Goal: Task Accomplishment & Management: Manage account settings

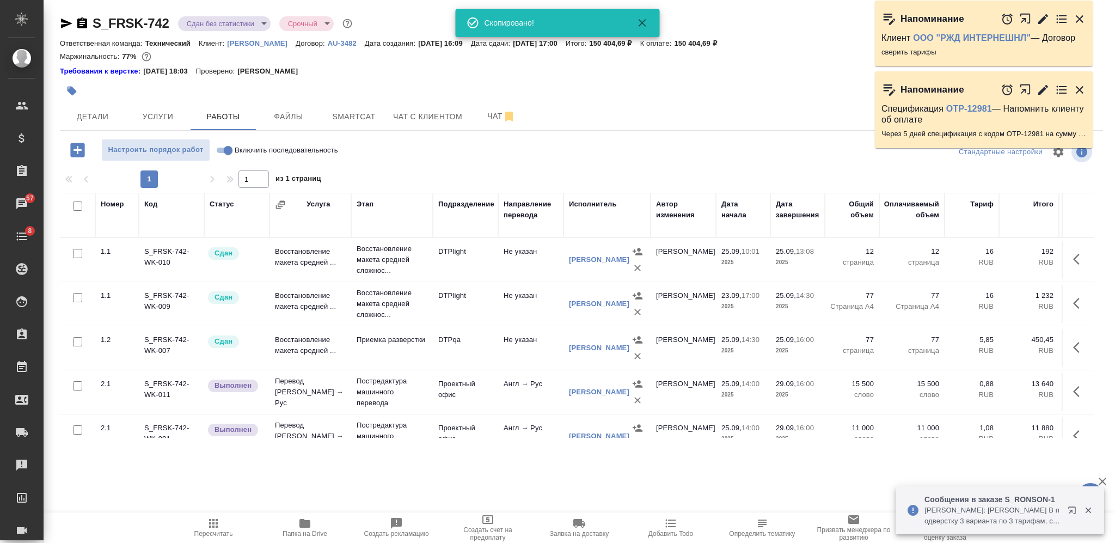
click at [74, 92] on icon "button" at bounding box center [72, 91] width 9 height 9
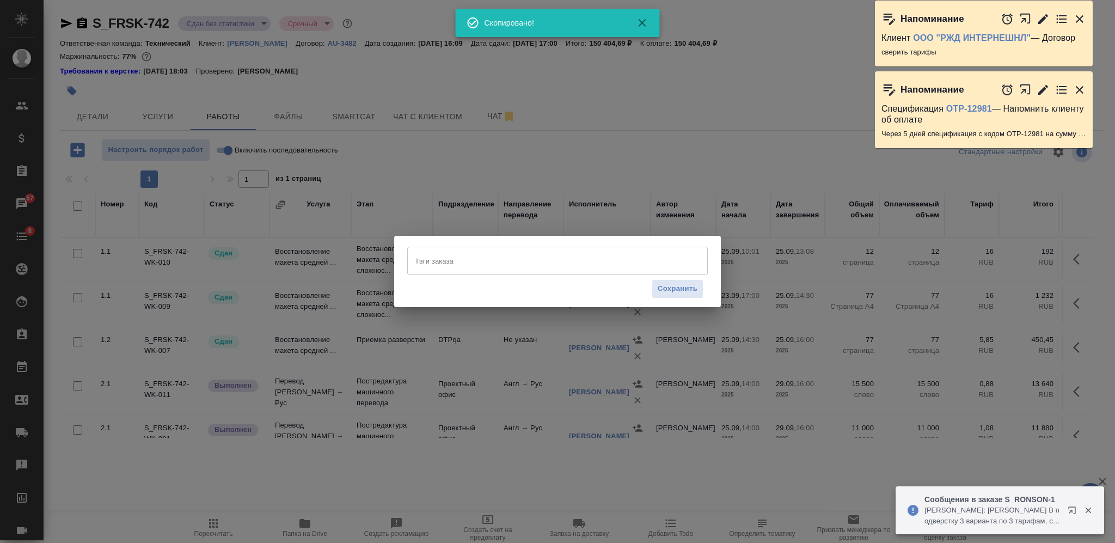
click at [535, 260] on input "Тэги заказа" at bounding box center [547, 261] width 270 height 19
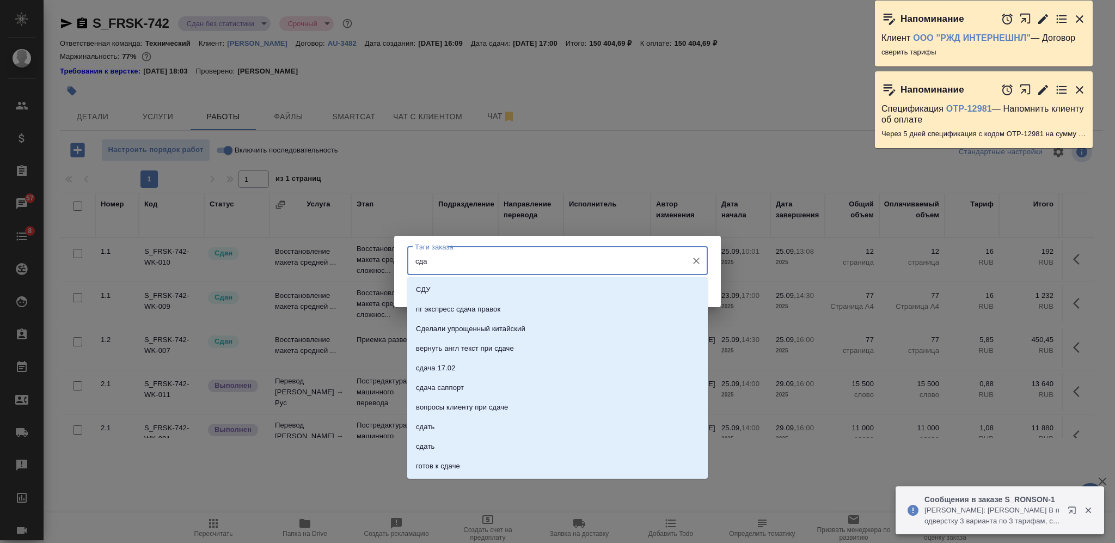
type input "сдан"
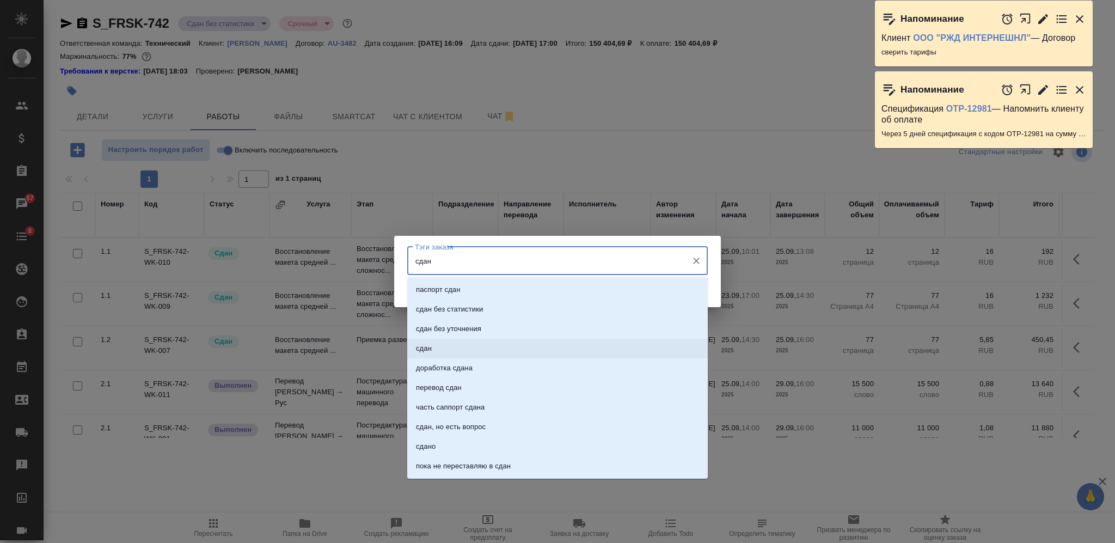
click at [515, 343] on li "сдан" at bounding box center [557, 349] width 301 height 20
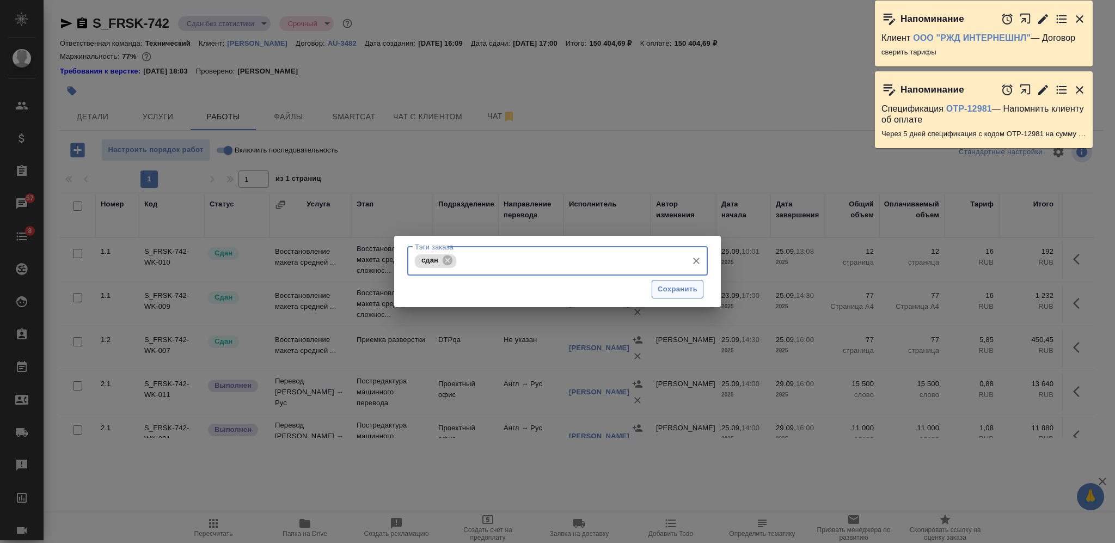
click at [666, 292] on span "Сохранить" at bounding box center [678, 289] width 40 height 13
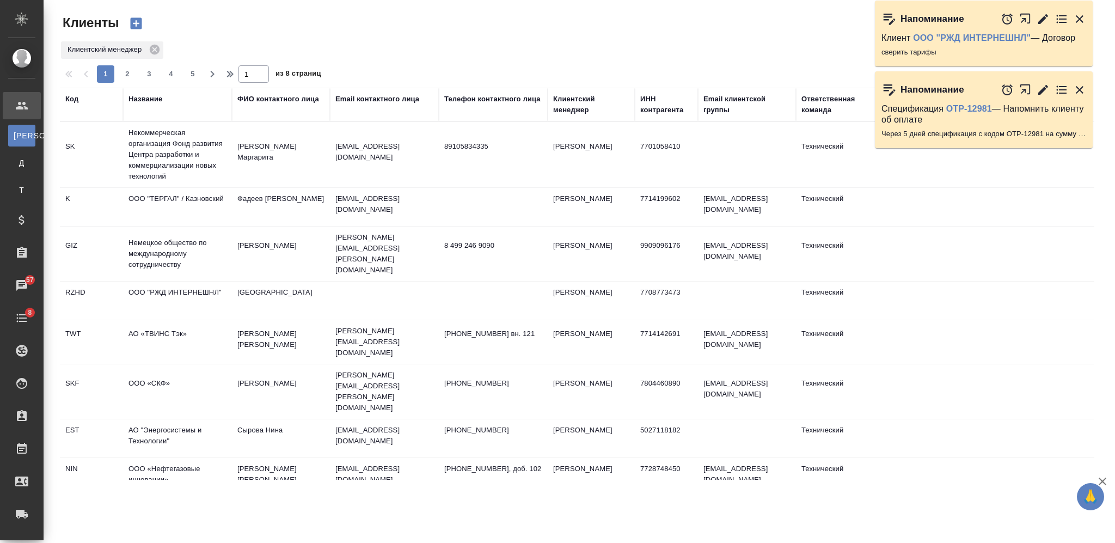
select select "RU"
click at [159, 101] on div "Название" at bounding box center [146, 99] width 34 height 11
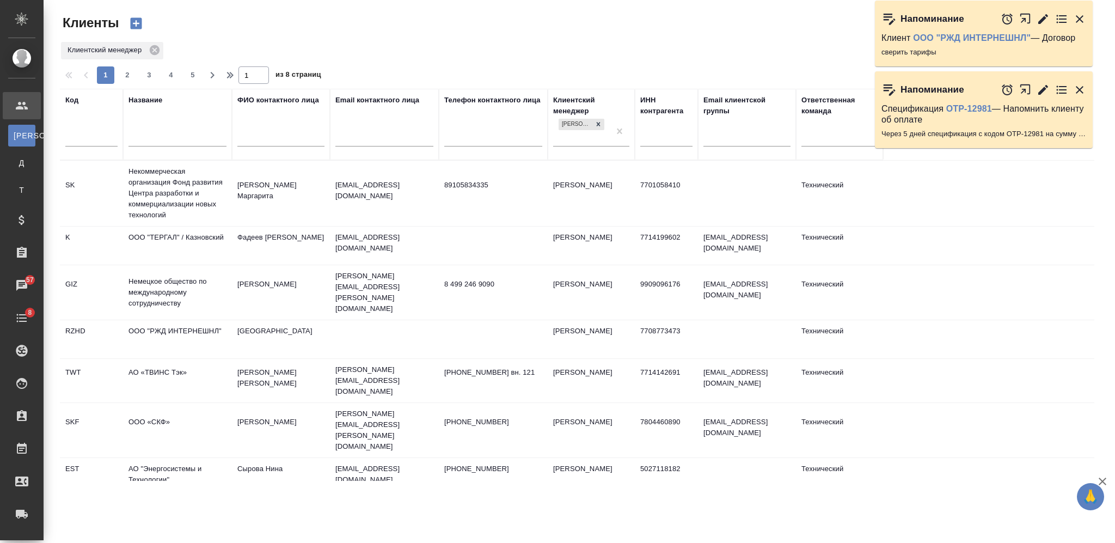
click at [169, 135] on input "text" at bounding box center [178, 139] width 98 height 14
click at [109, 136] on input "text" at bounding box center [91, 139] width 52 height 14
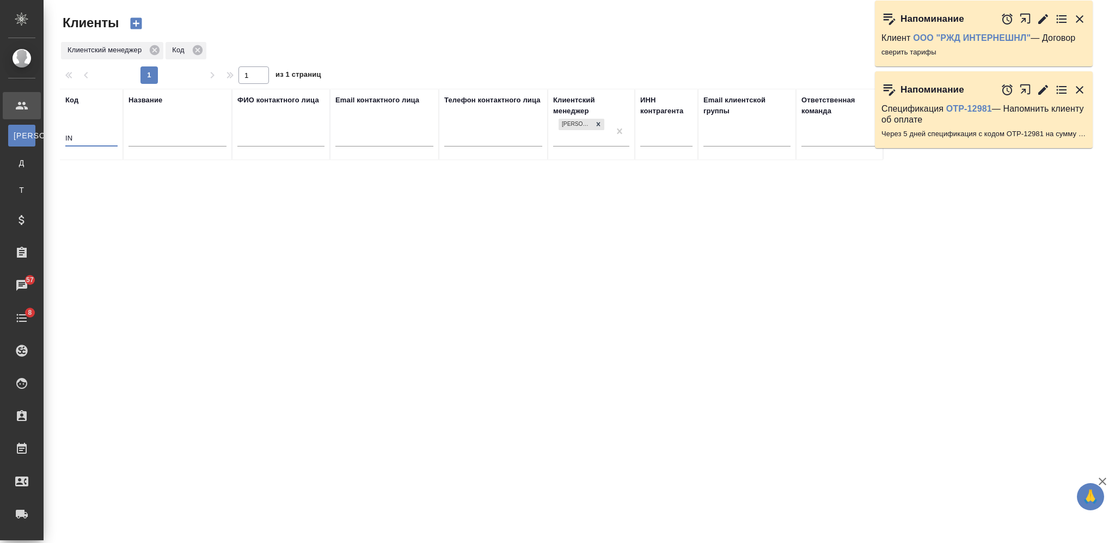
type input "INI"
click at [71, 135] on input "INI" at bounding box center [91, 139] width 52 height 14
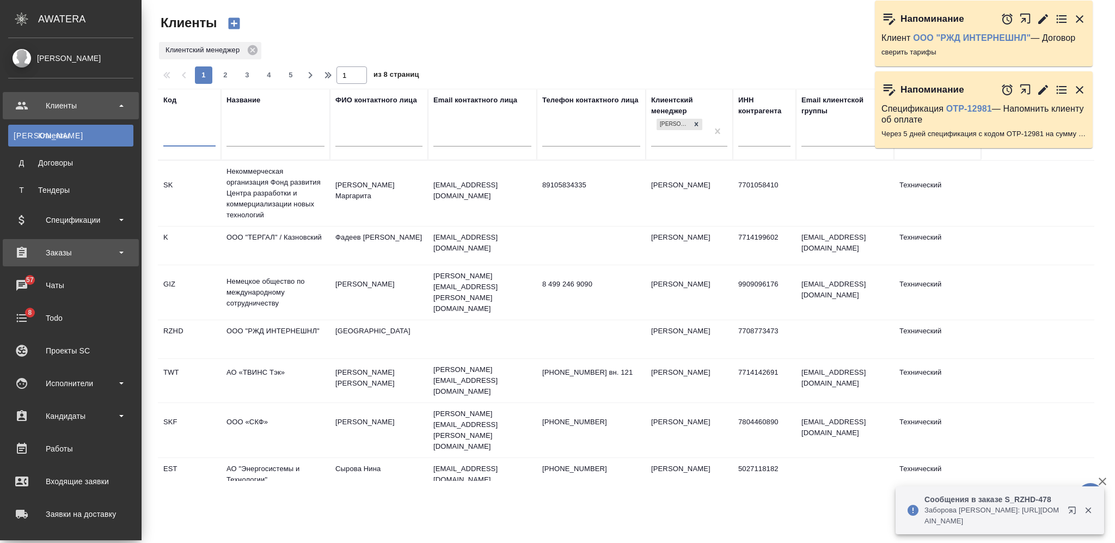
click at [76, 248] on div "Заказы" at bounding box center [70, 253] width 125 height 16
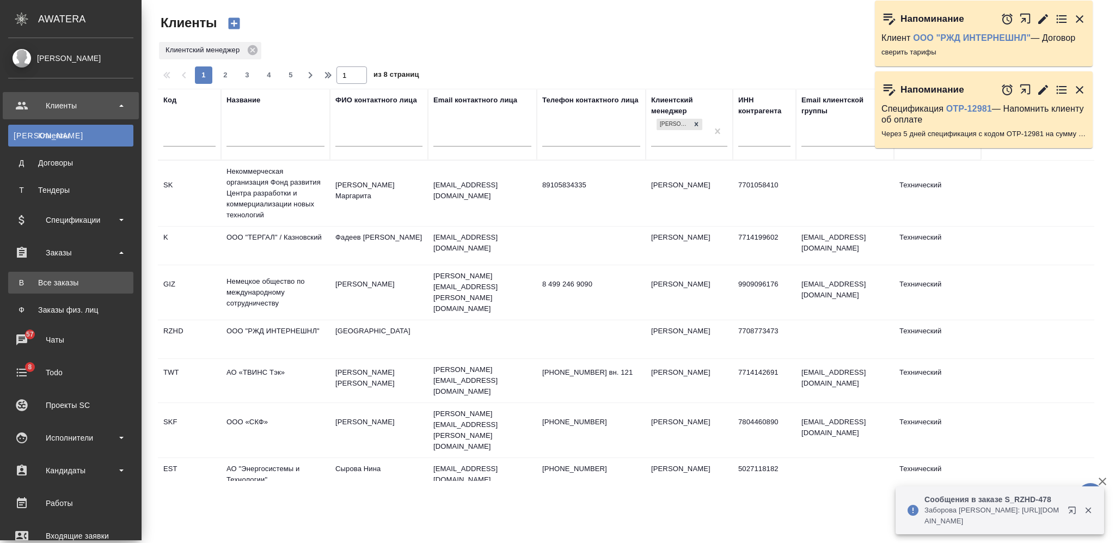
click at [71, 278] on div "Все заказы" at bounding box center [71, 282] width 114 height 11
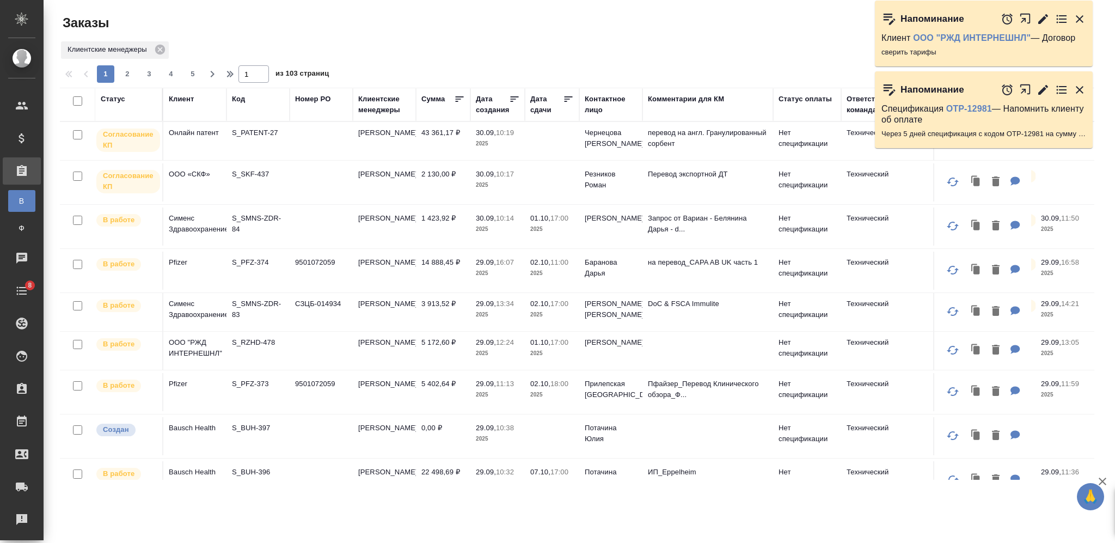
click at [240, 97] on div "Код" at bounding box center [238, 99] width 13 height 11
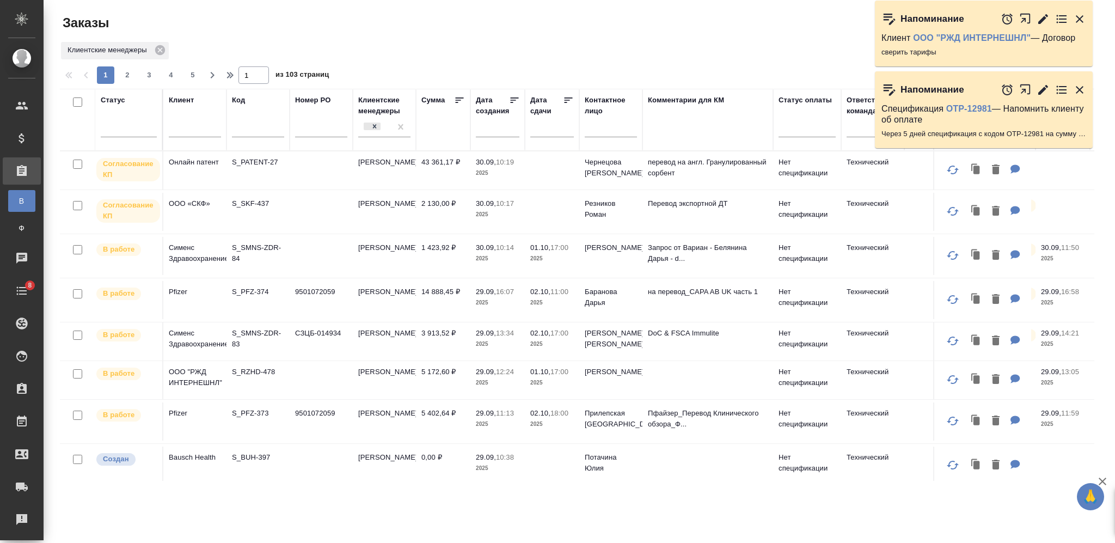
click at [249, 101] on div "Код" at bounding box center [258, 100] width 52 height 11
click at [255, 133] on input "text" at bounding box center [258, 131] width 52 height 14
click at [256, 131] on div at bounding box center [258, 131] width 52 height 27
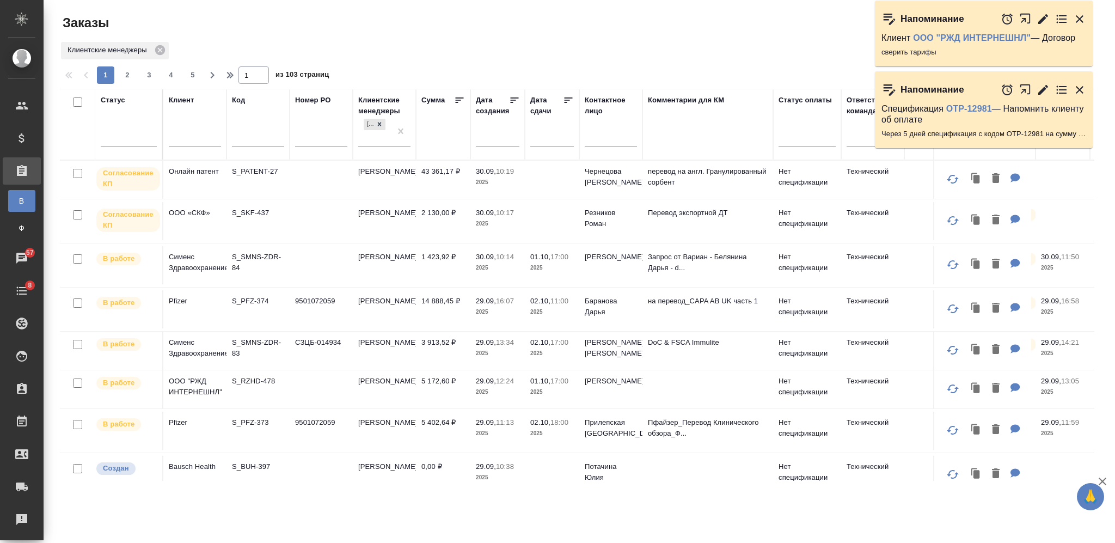
click at [256, 131] on div at bounding box center [258, 140] width 52 height 27
click at [254, 133] on input "text" at bounding box center [258, 139] width 52 height 14
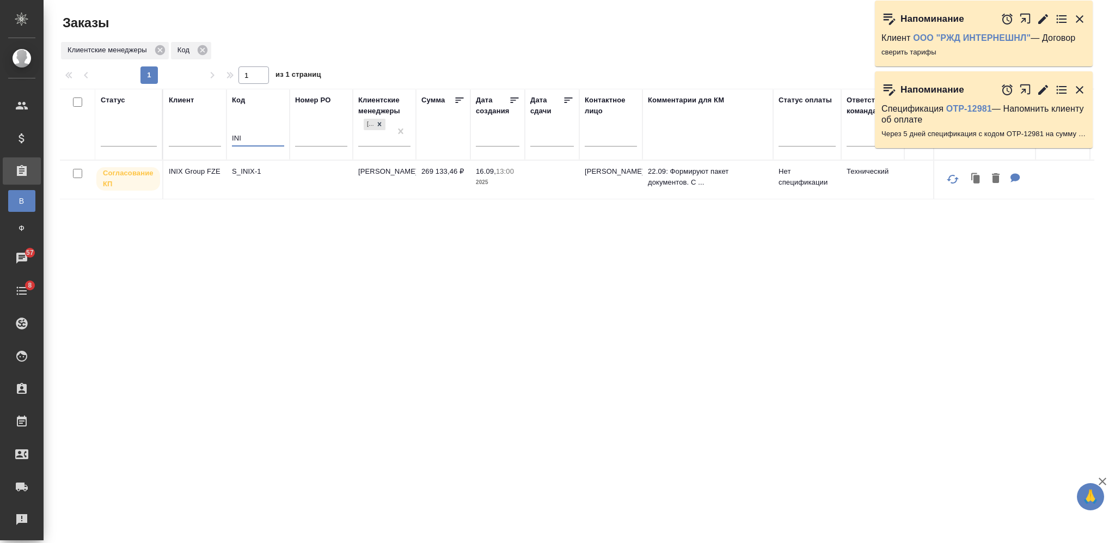
type input "INI"
click at [311, 178] on td at bounding box center [321, 180] width 63 height 38
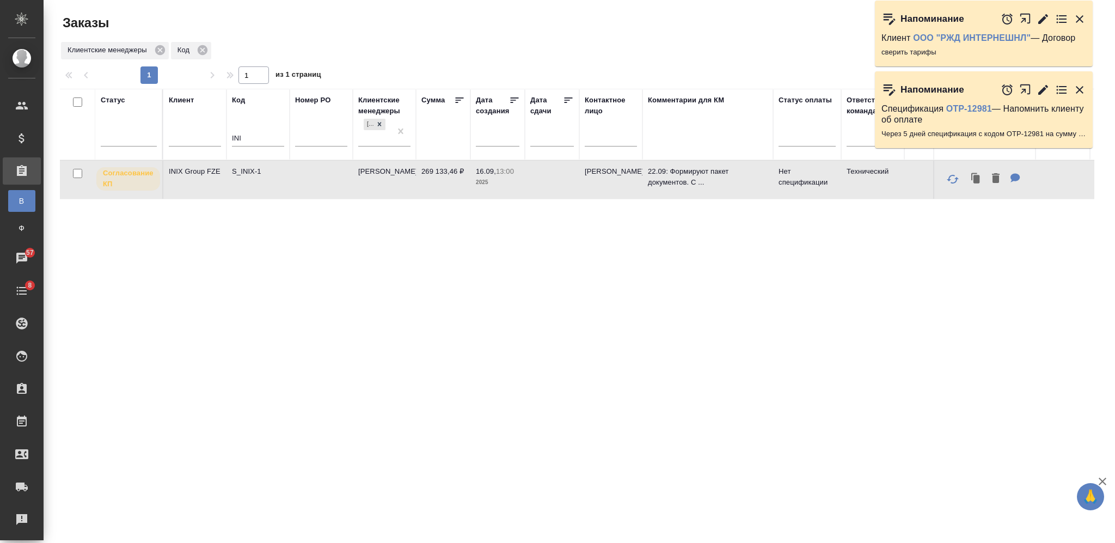
click at [311, 178] on td at bounding box center [321, 180] width 63 height 38
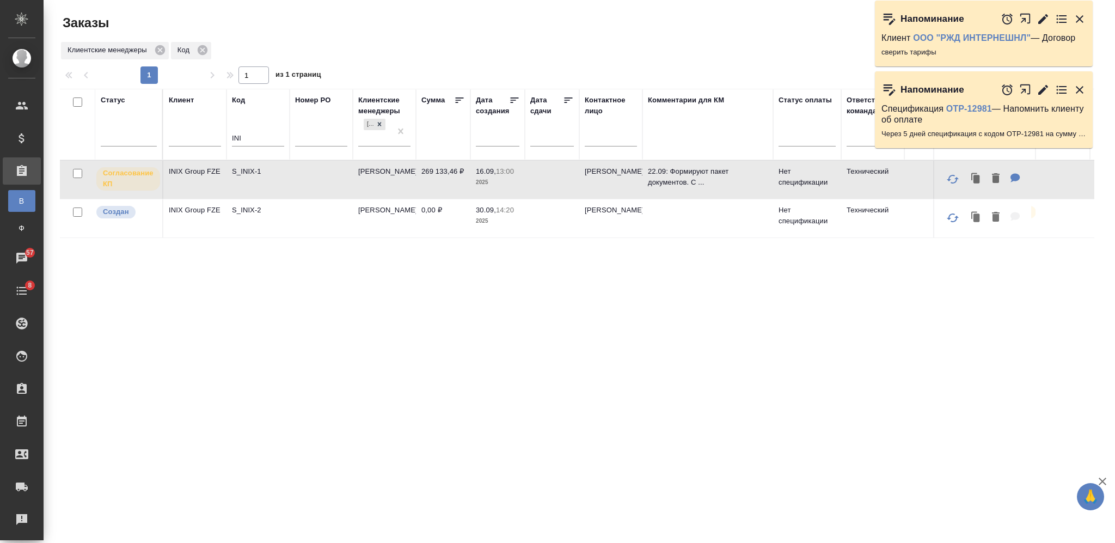
click at [288, 178] on td "S_INIX-1" at bounding box center [258, 180] width 63 height 38
click at [292, 178] on td at bounding box center [321, 180] width 63 height 38
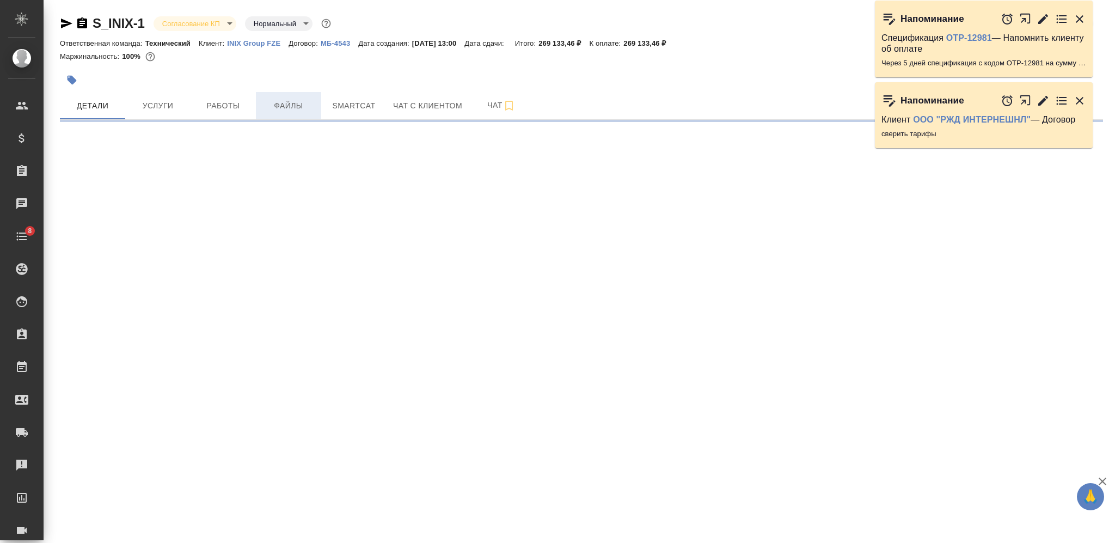
select select "RU"
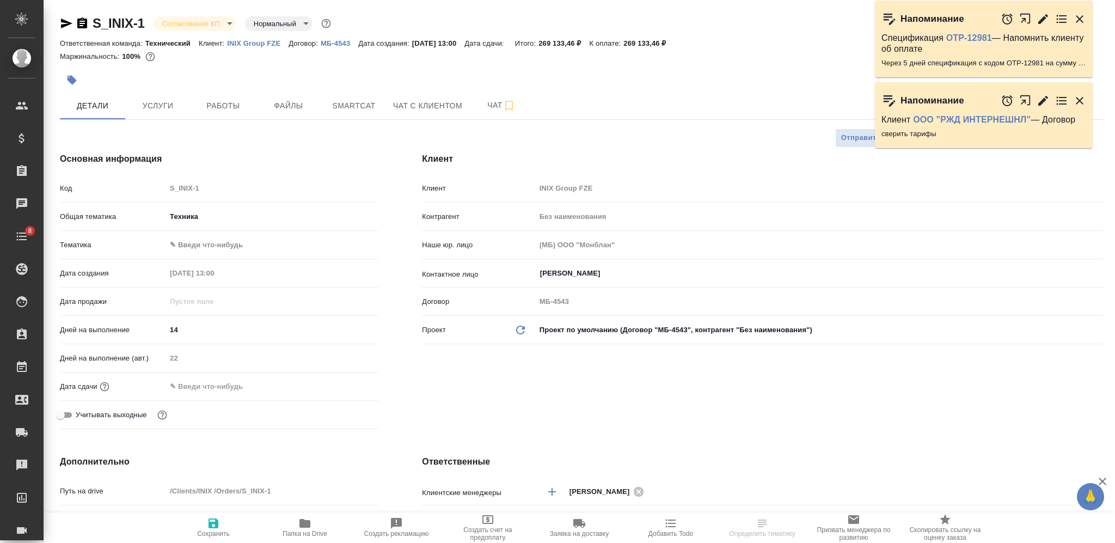
type textarea "x"
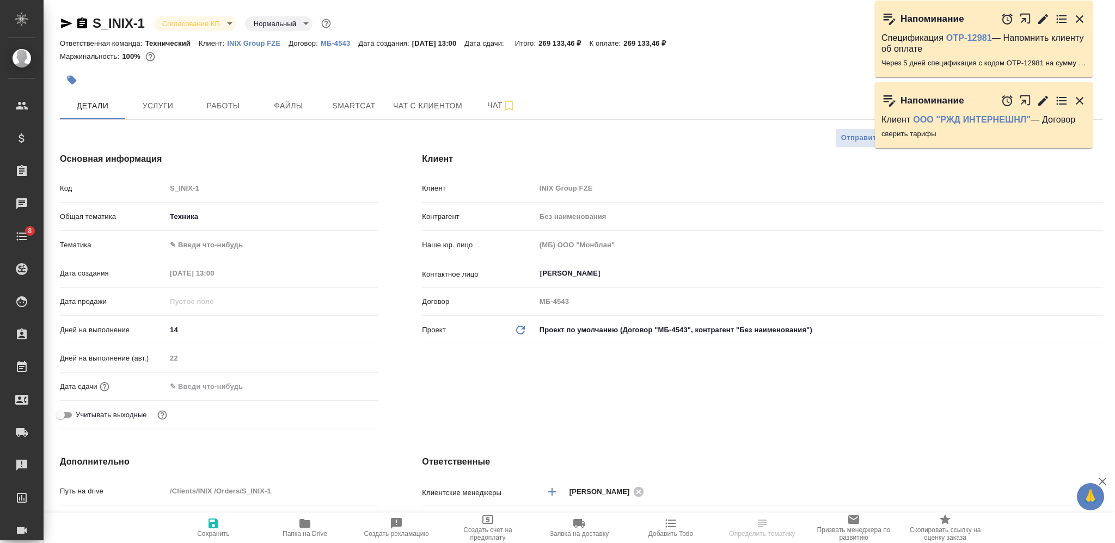
type textarea "x"
click at [258, 46] on p "INIX Group FZE" at bounding box center [258, 43] width 62 height 8
type textarea "x"
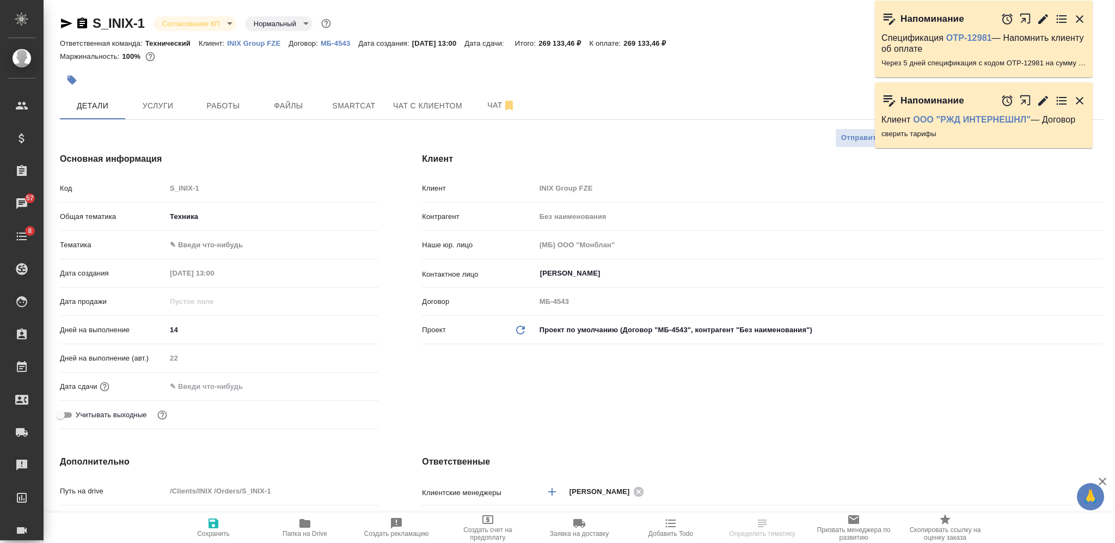
select select "RU"
type textarea "x"
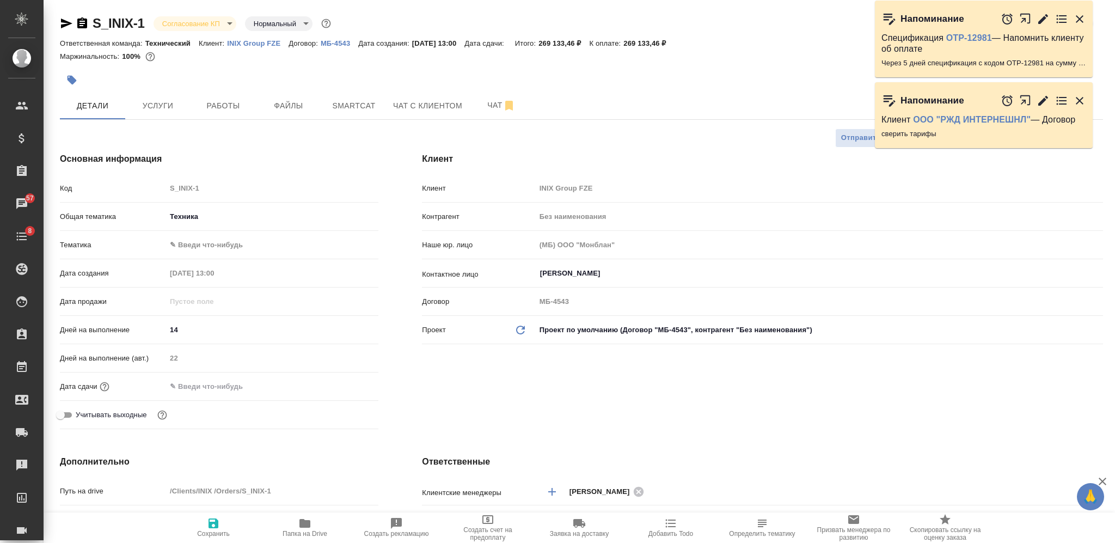
type textarea "x"
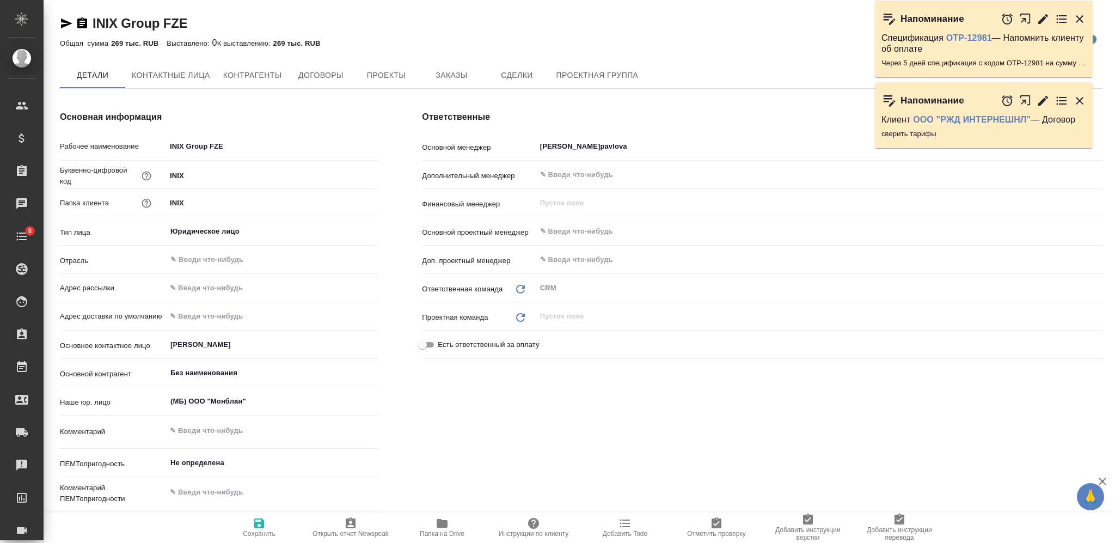
type textarea "x"
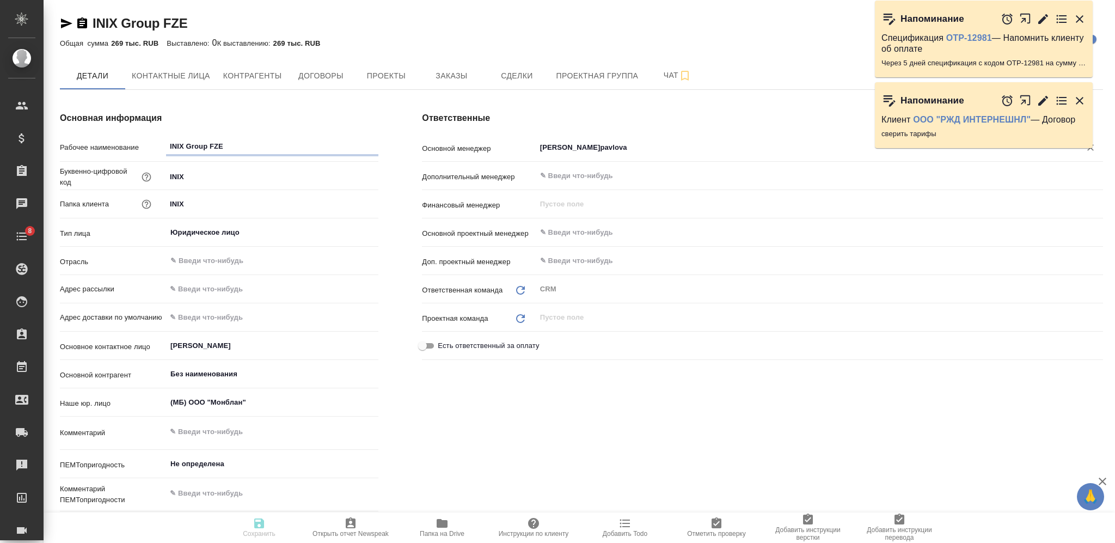
type textarea "x"
click at [443, 67] on button "Заказы" at bounding box center [451, 75] width 65 height 27
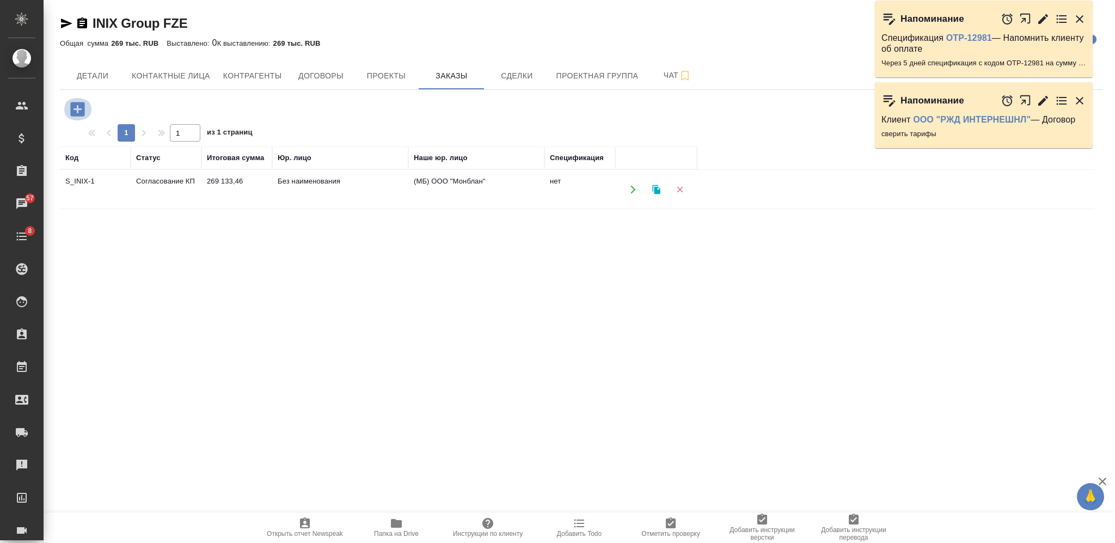
click at [78, 114] on icon "button" at bounding box center [77, 109] width 14 height 14
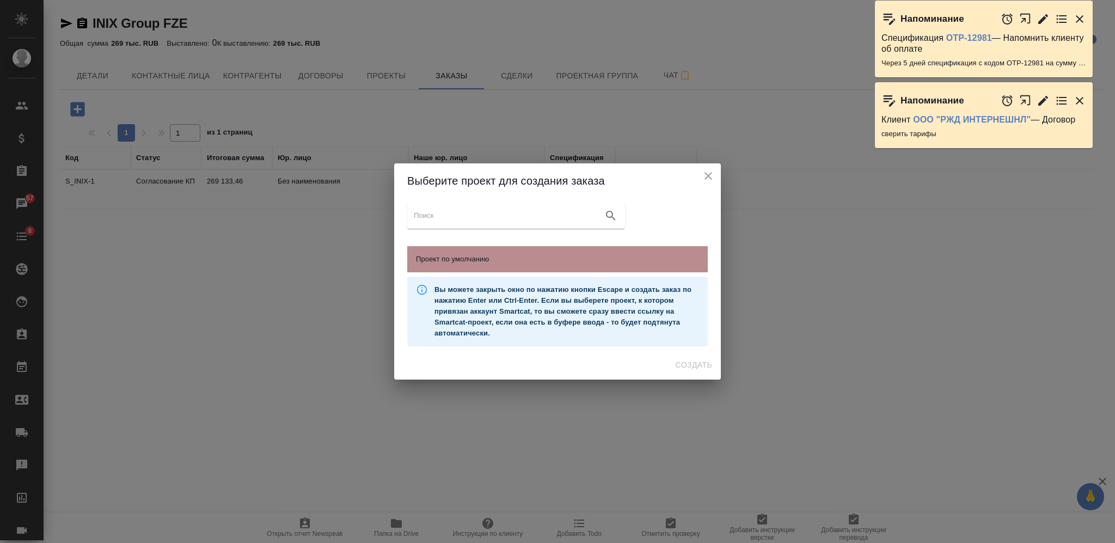
click at [619, 256] on span "Проект по умолчанию" at bounding box center [557, 259] width 283 height 11
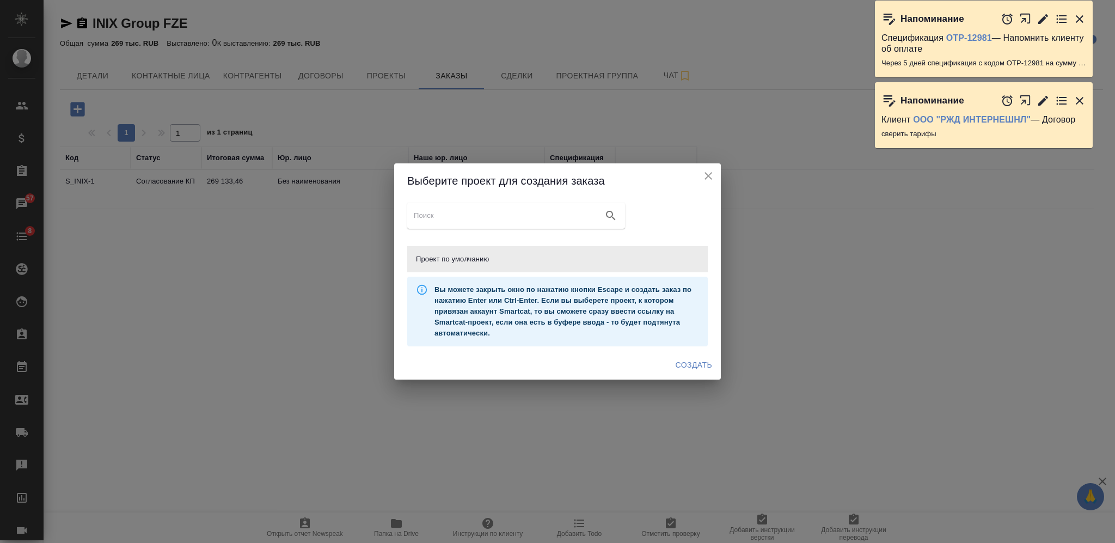
click at [692, 369] on span "Создать" at bounding box center [694, 365] width 36 height 14
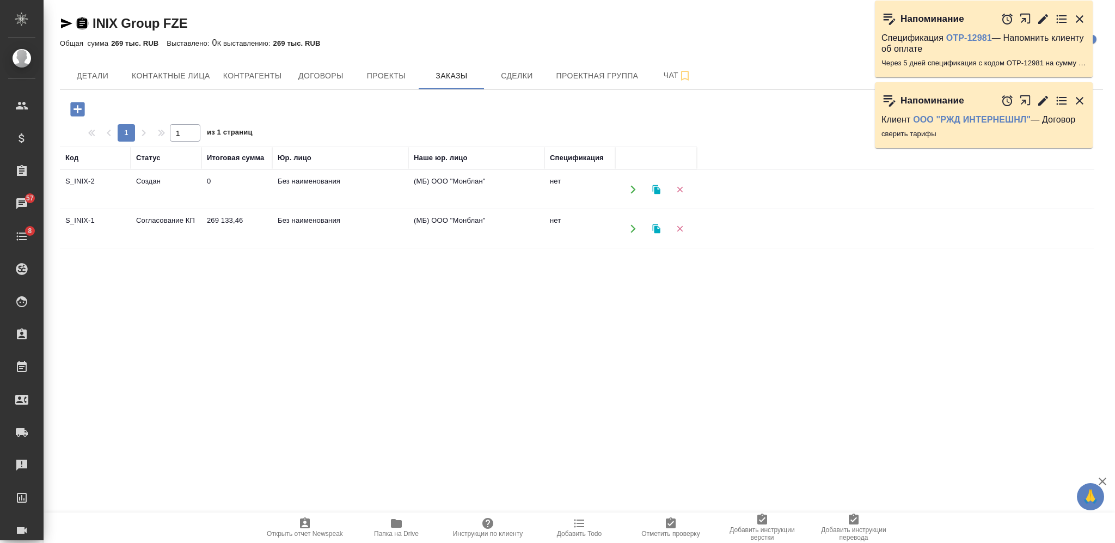
click at [83, 21] on icon "button" at bounding box center [82, 23] width 13 height 13
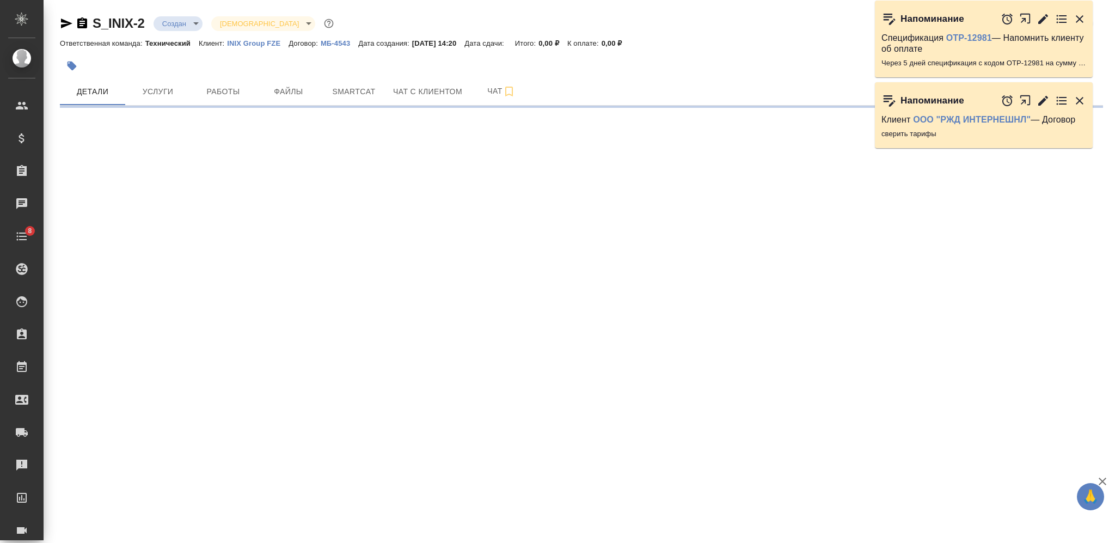
select select "RU"
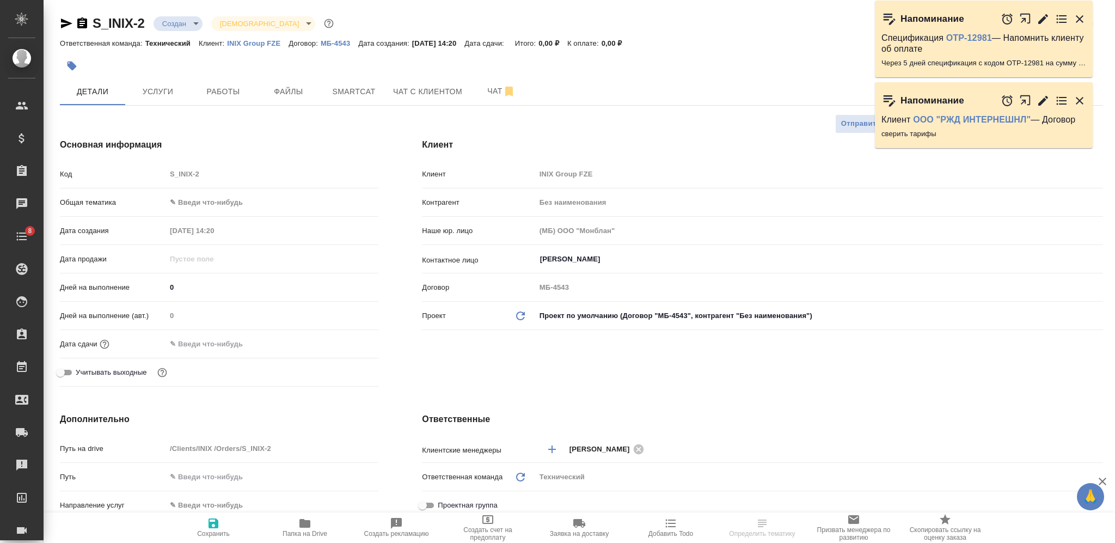
type textarea "x"
select select "RU"
type textarea "x"
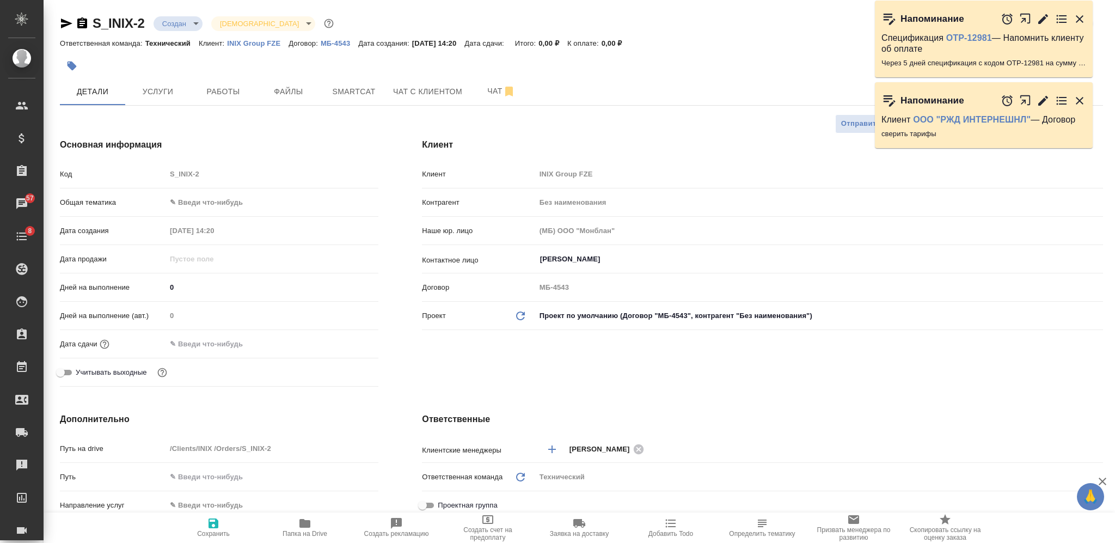
type textarea "x"
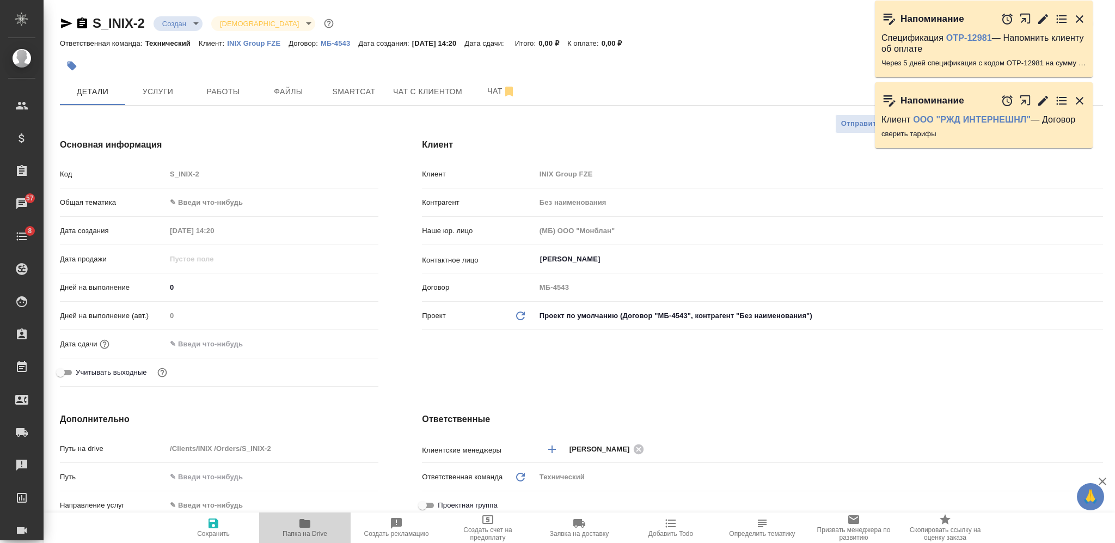
click at [310, 521] on icon "button" at bounding box center [304, 523] width 13 height 13
type textarea "x"
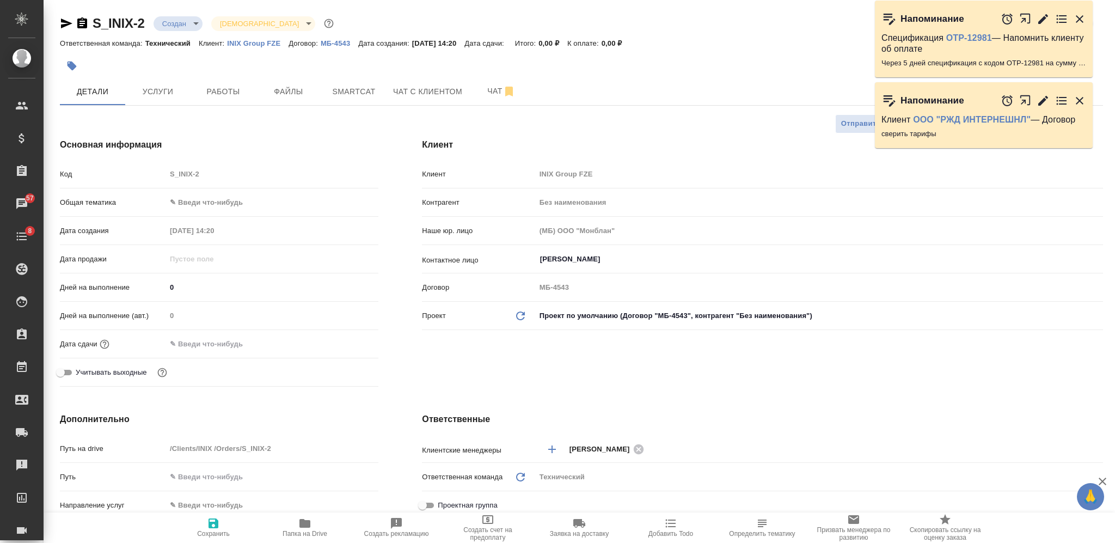
type textarea "x"
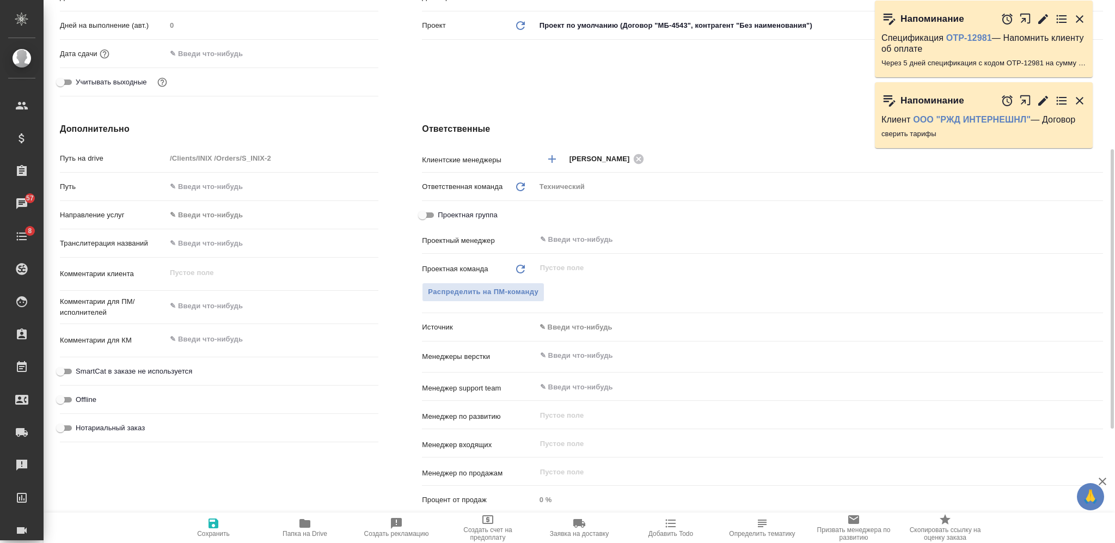
type textarea "x"
click at [248, 303] on textarea at bounding box center [272, 306] width 212 height 19
type textarea "к"
type textarea "x"
type textarea "ки"
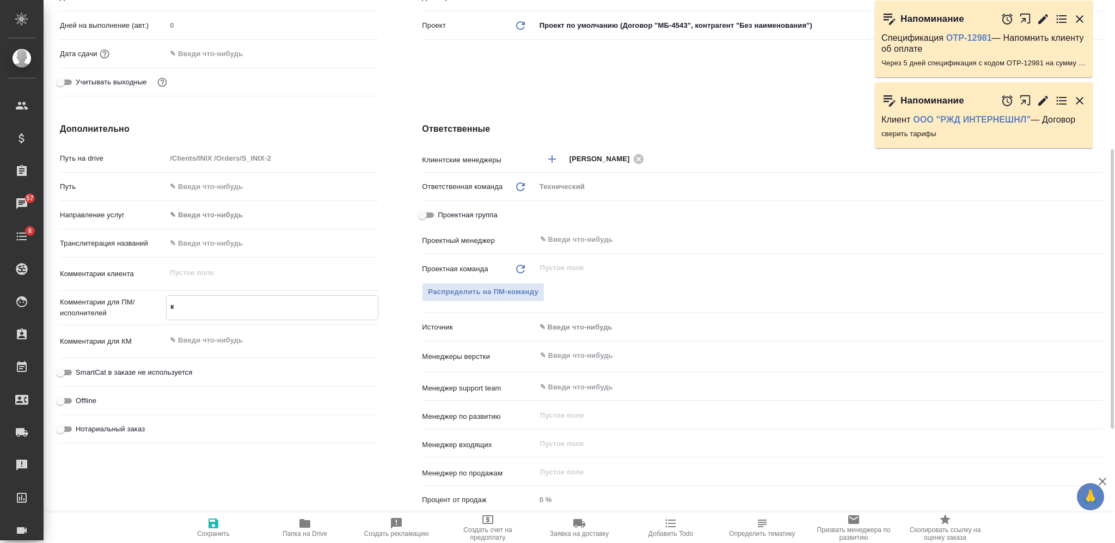
type textarea "x"
type textarea "кит"
type textarea "x"
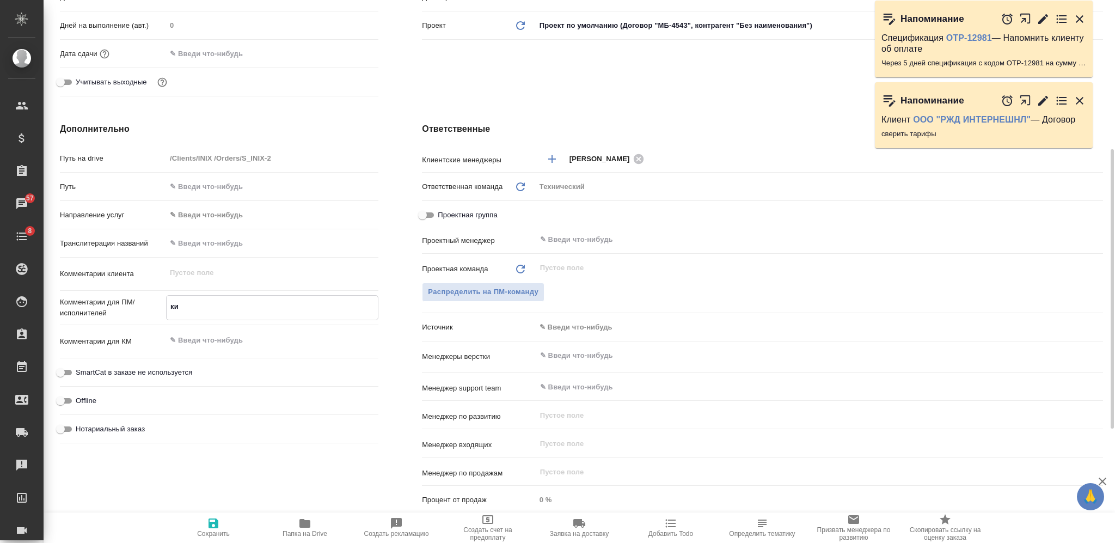
type textarea "x"
type textarea "кит-"
type textarea "x"
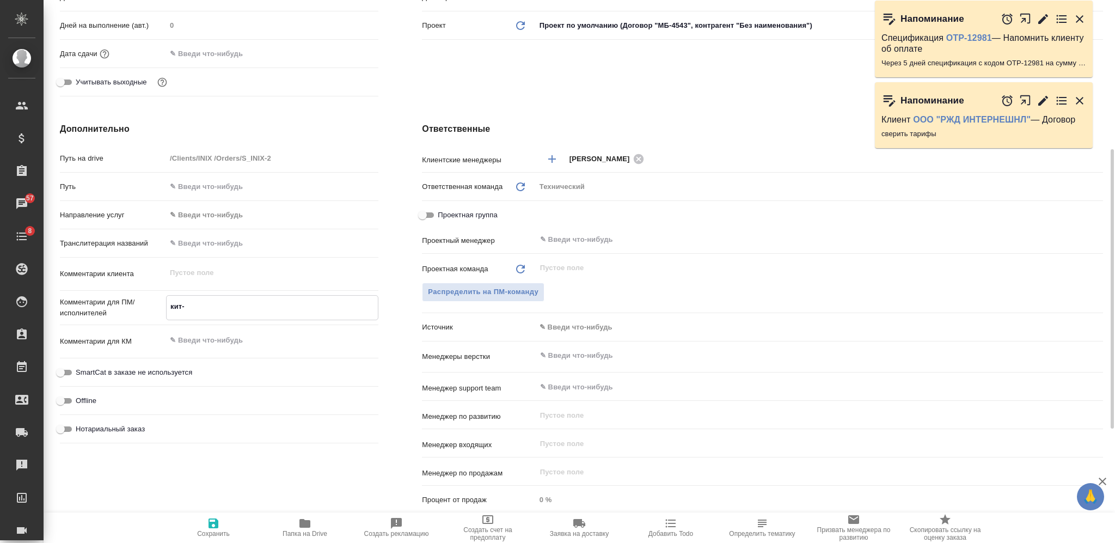
type textarea "кит-р"
type textarea "x"
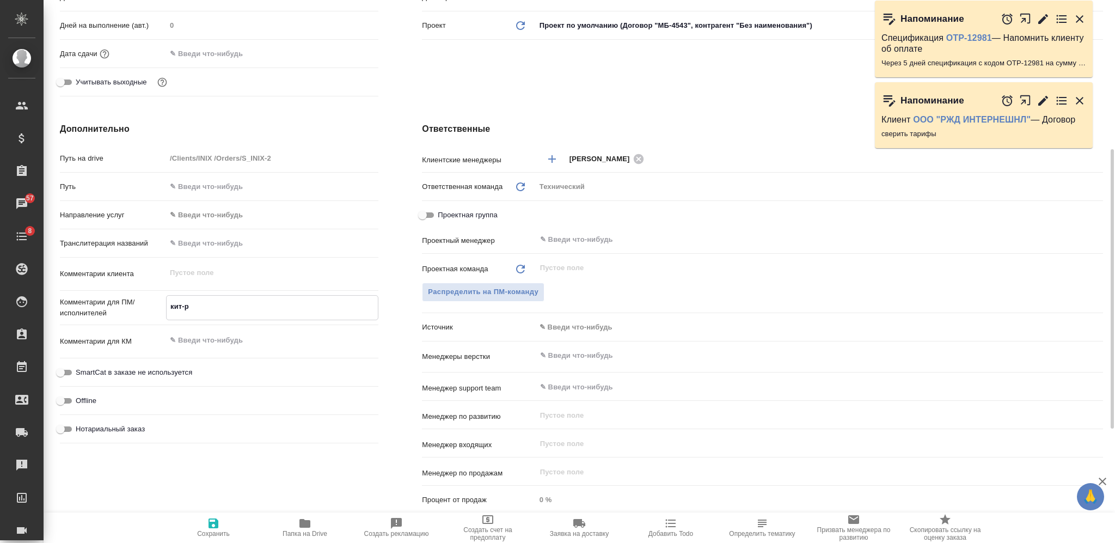
type textarea "кит-ру"
type textarea "x"
type textarea "кит-рус"
type textarea "x"
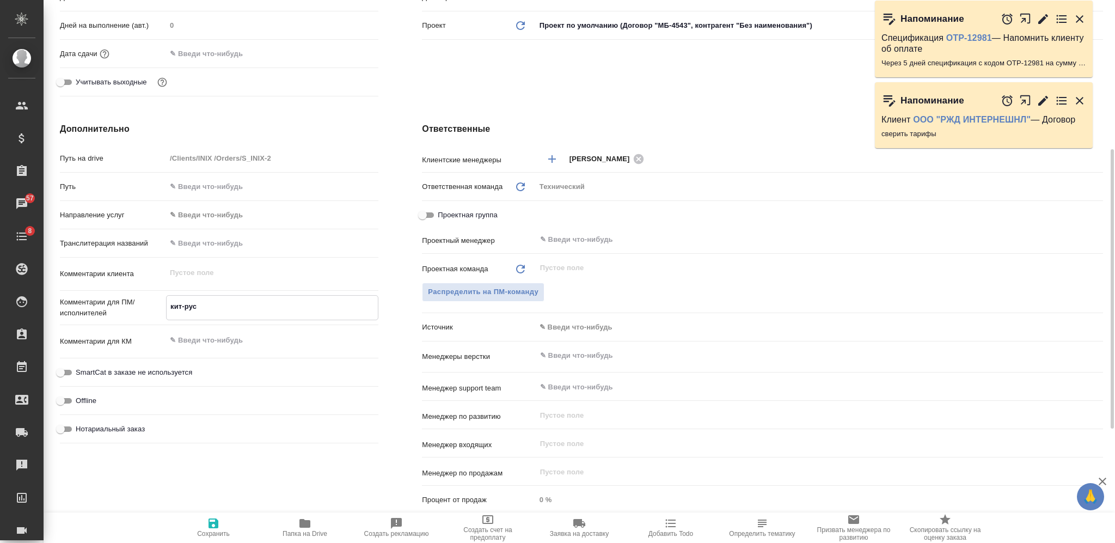
type textarea "x"
type textarea "кит-рус"
type textarea "x"
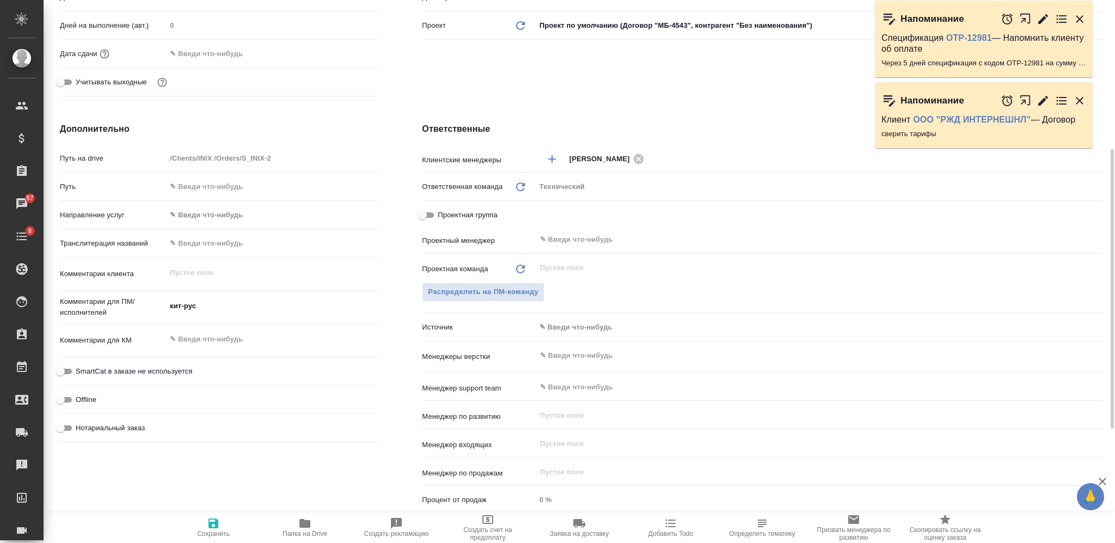
type textarea "x"
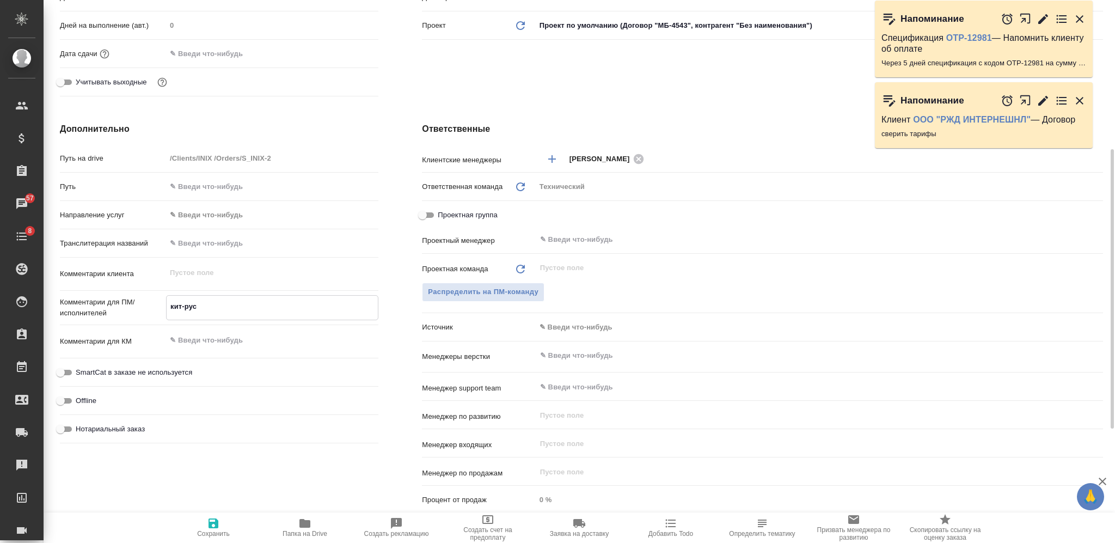
type textarea "x"
click at [263, 335] on textarea at bounding box center [272, 340] width 211 height 19
paste textarea "俄罗斯碱厂--最终资料2024.1.17"
type textarea "俄罗斯碱厂--最终资料2024.1.17"
type textarea "x"
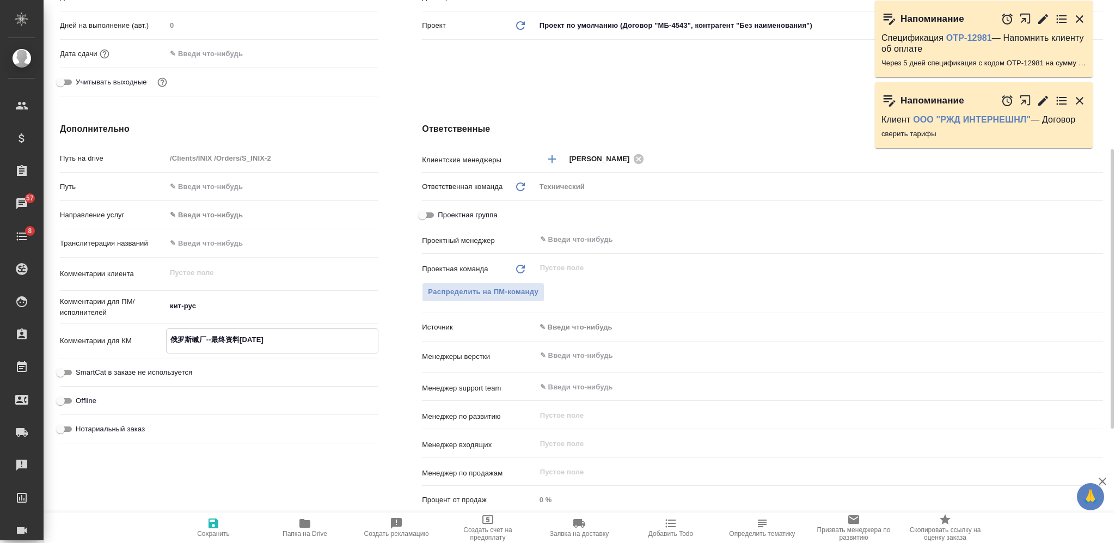
type textarea "x"
type textarea "俄罗斯碱厂--最终资料2024.1.17"
type textarea "x"
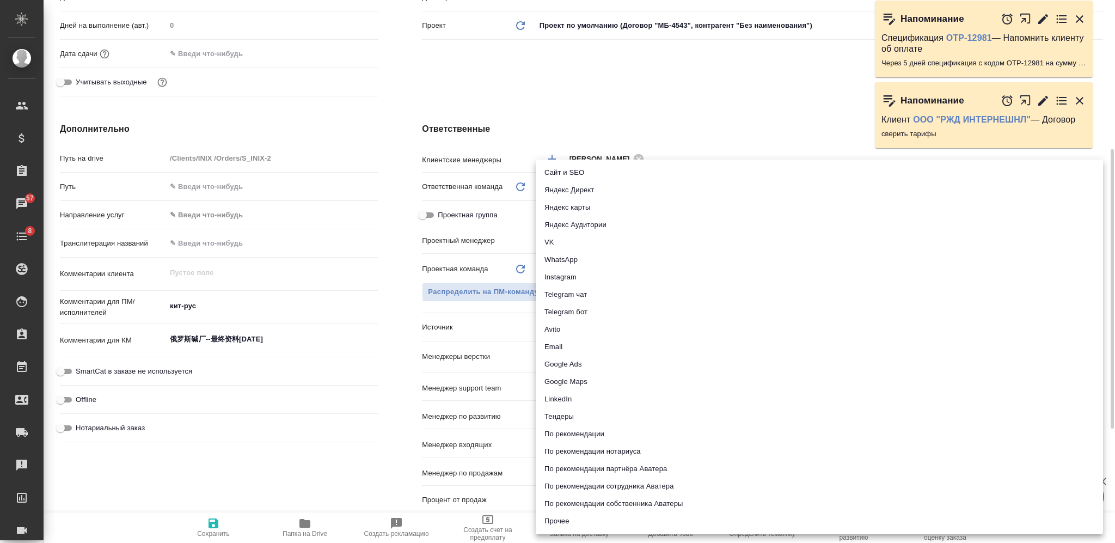
click at [606, 329] on body "🙏 .cls-1 fill:#fff; AWATERA Nikiforova Valeria Клиенты Спецификации Заказы 57 Ч…" at bounding box center [557, 271] width 1115 height 543
click at [478, 339] on div at bounding box center [557, 271] width 1115 height 543
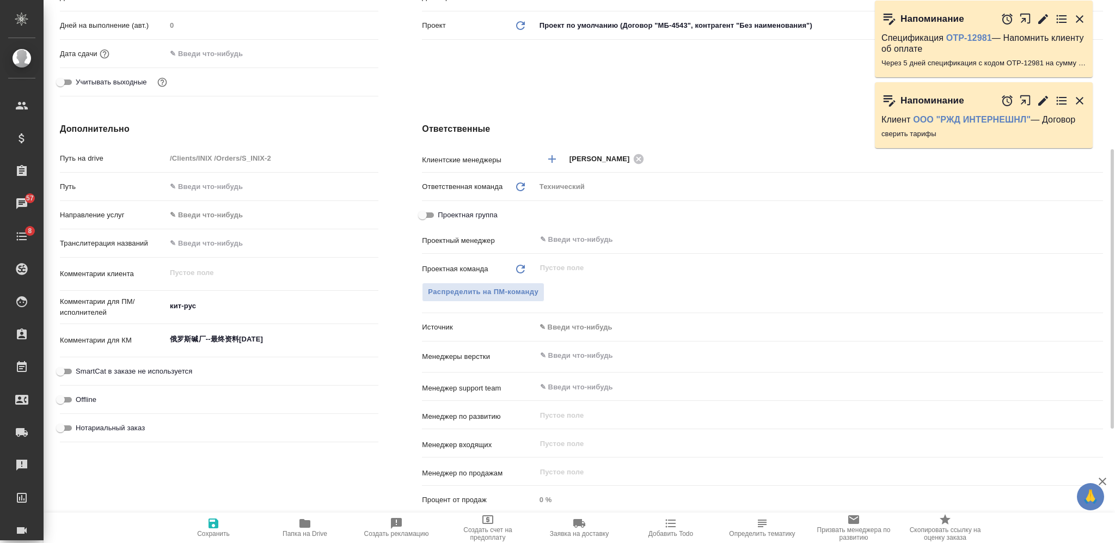
click at [565, 358] on input "text" at bounding box center [801, 355] width 524 height 13
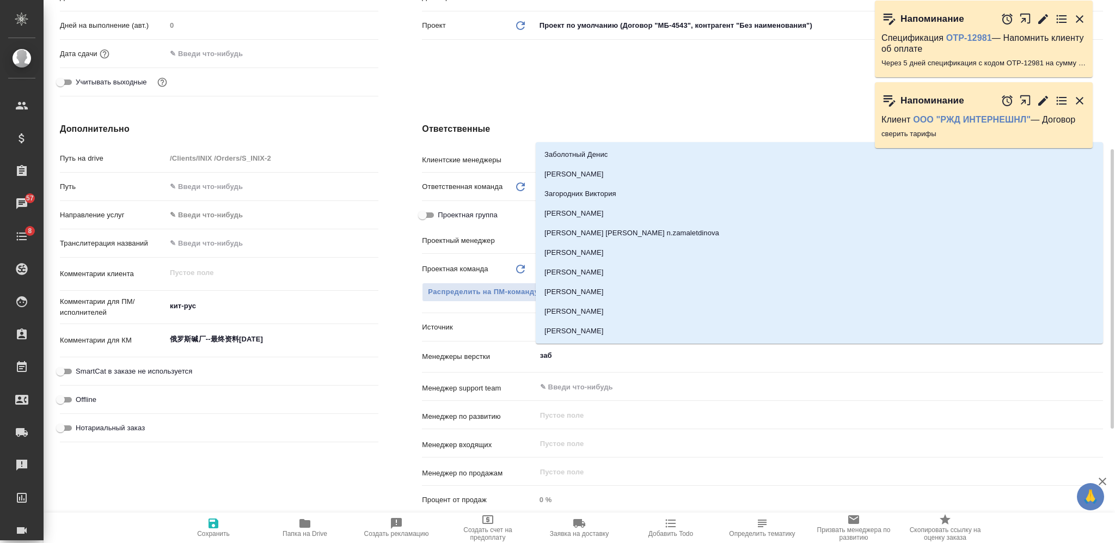
type input "забо"
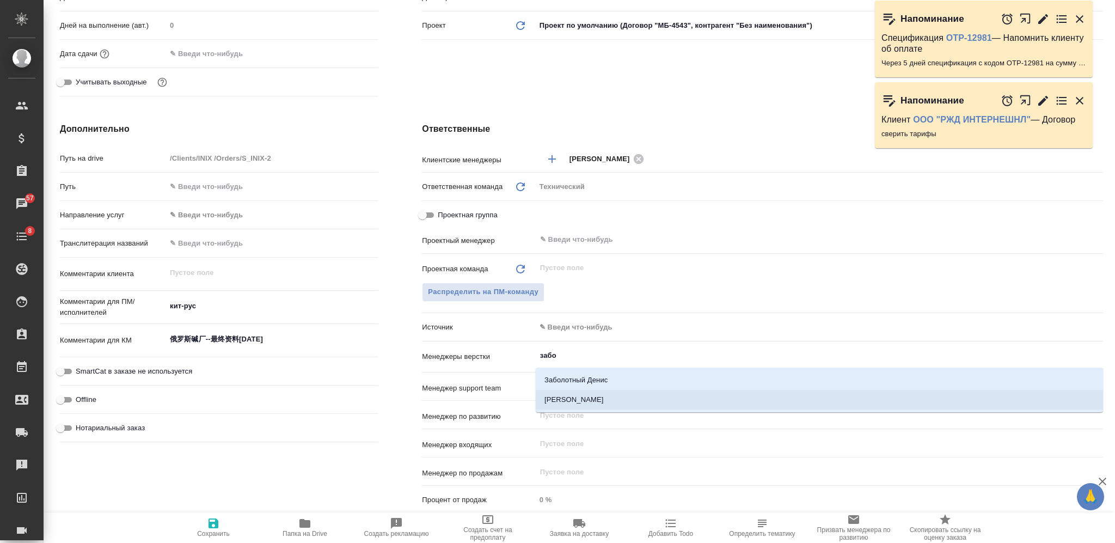
click at [556, 401] on li "[PERSON_NAME]" at bounding box center [819, 400] width 567 height 20
type textarea "x"
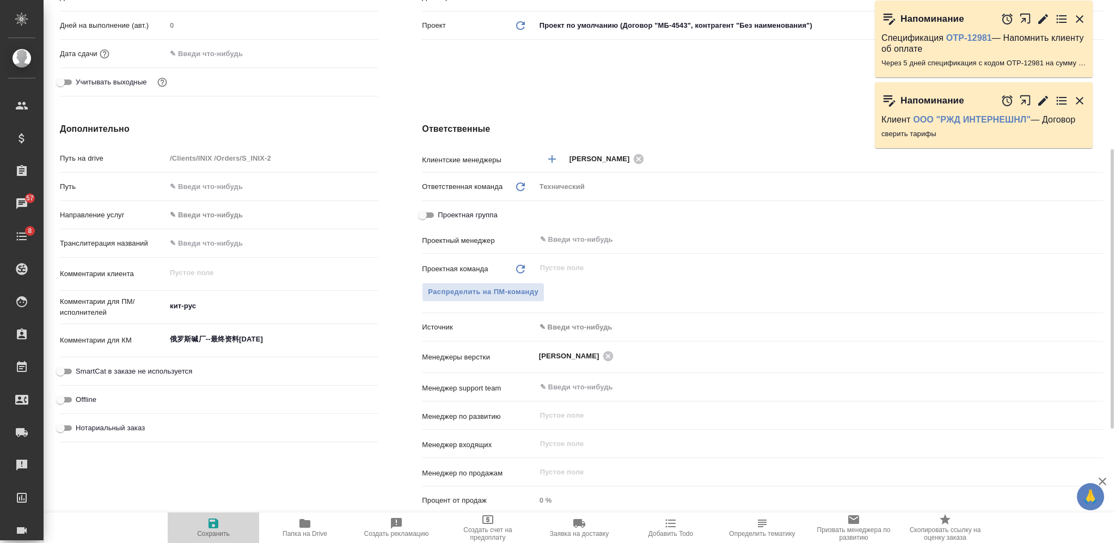
click at [209, 528] on icon "button" at bounding box center [213, 523] width 13 height 13
type textarea "x"
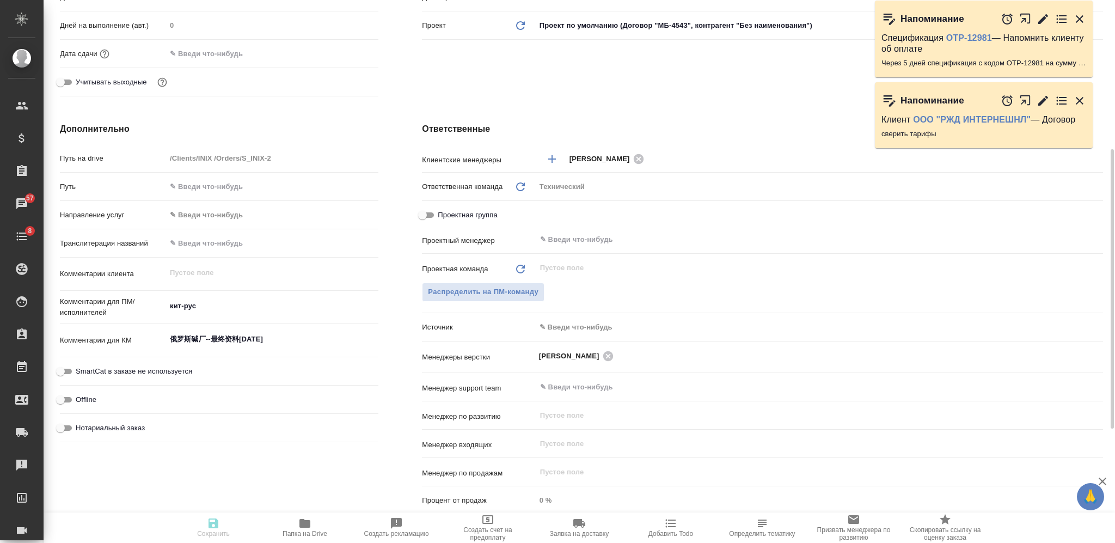
type textarea "x"
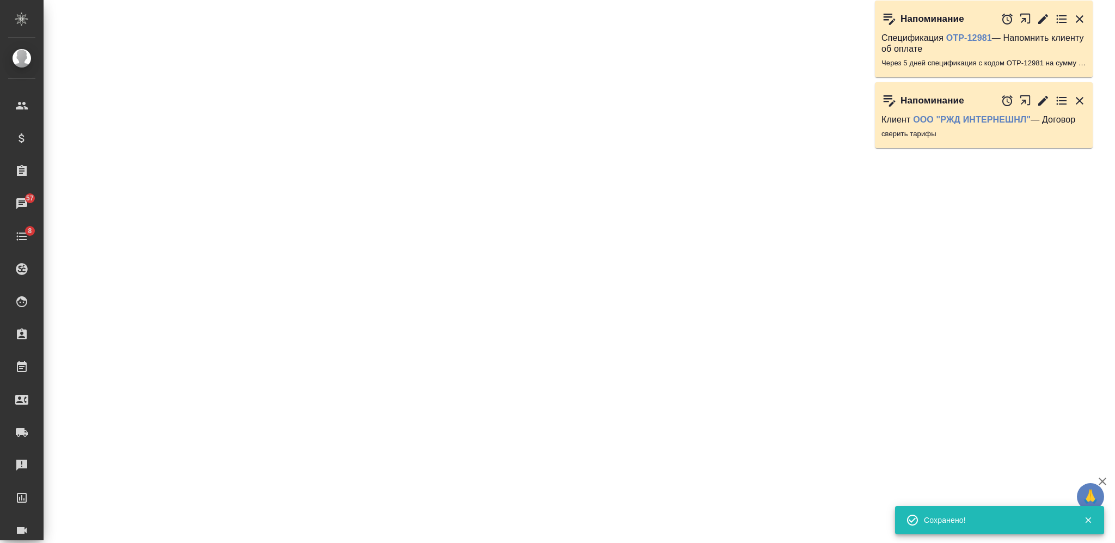
select select "RU"
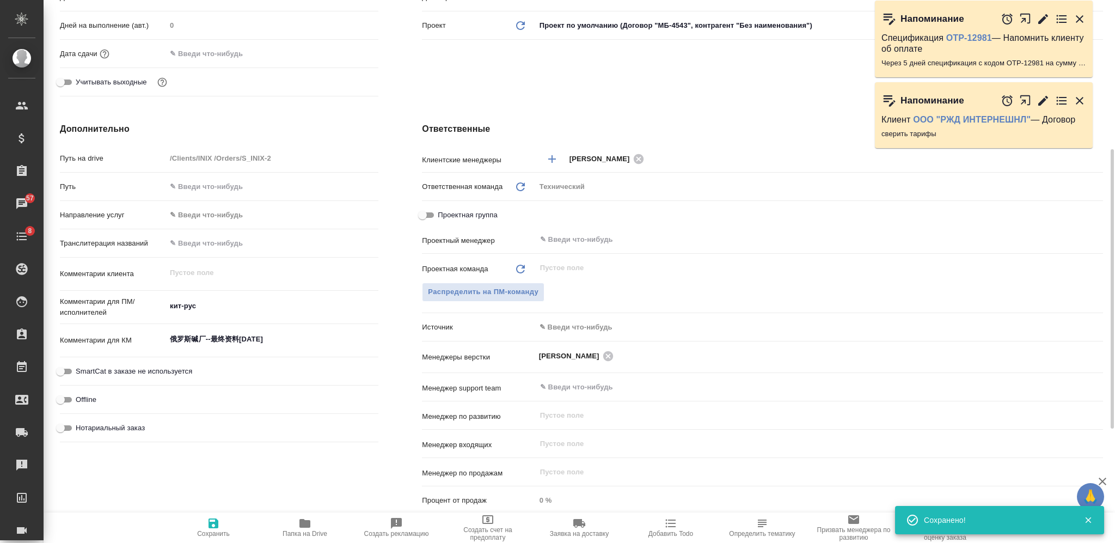
type textarea "x"
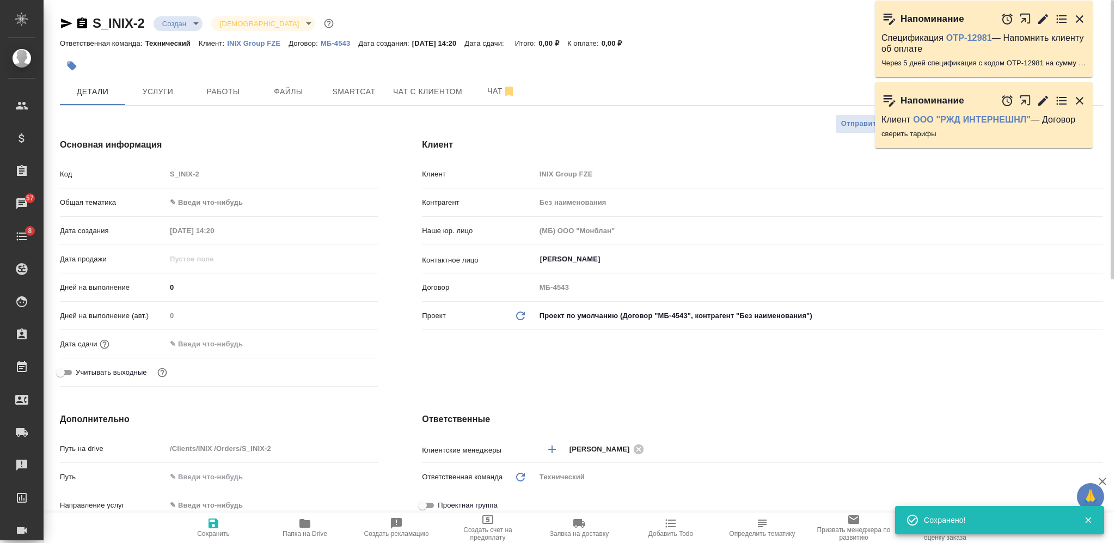
click at [223, 520] on span "Сохранить" at bounding box center [213, 527] width 78 height 21
type textarea "x"
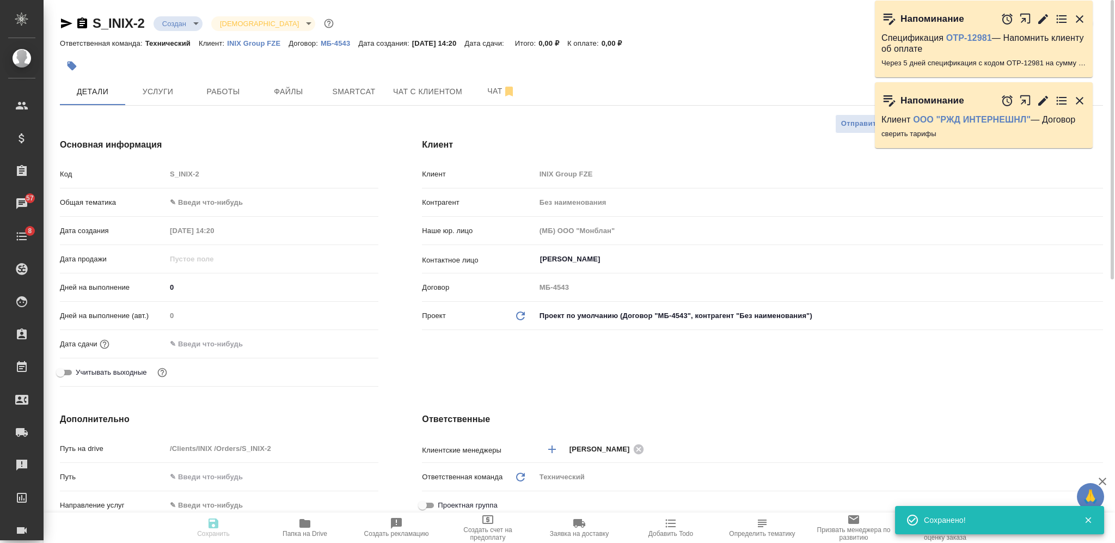
type textarea "x"
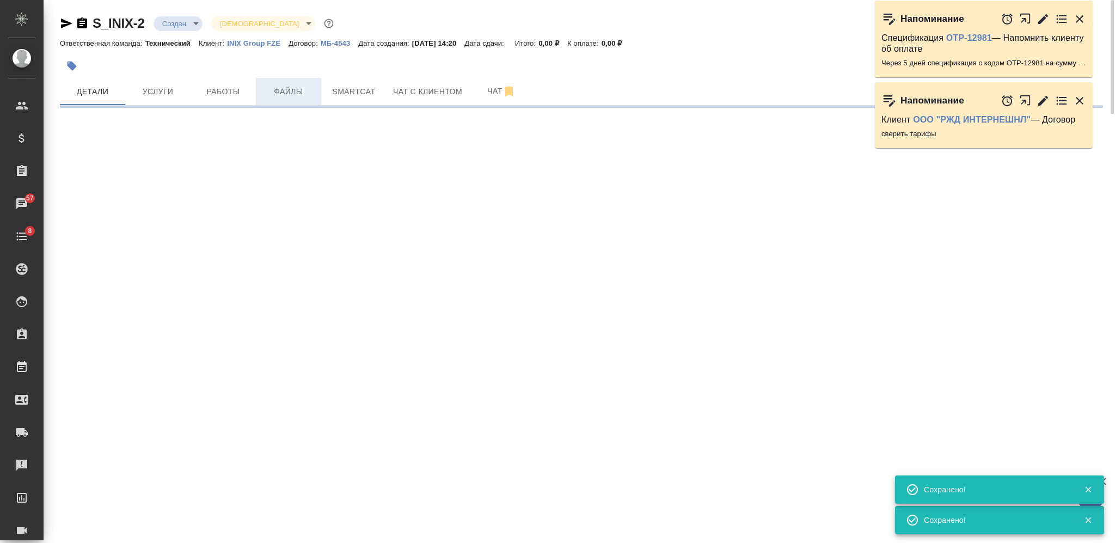
select select "RU"
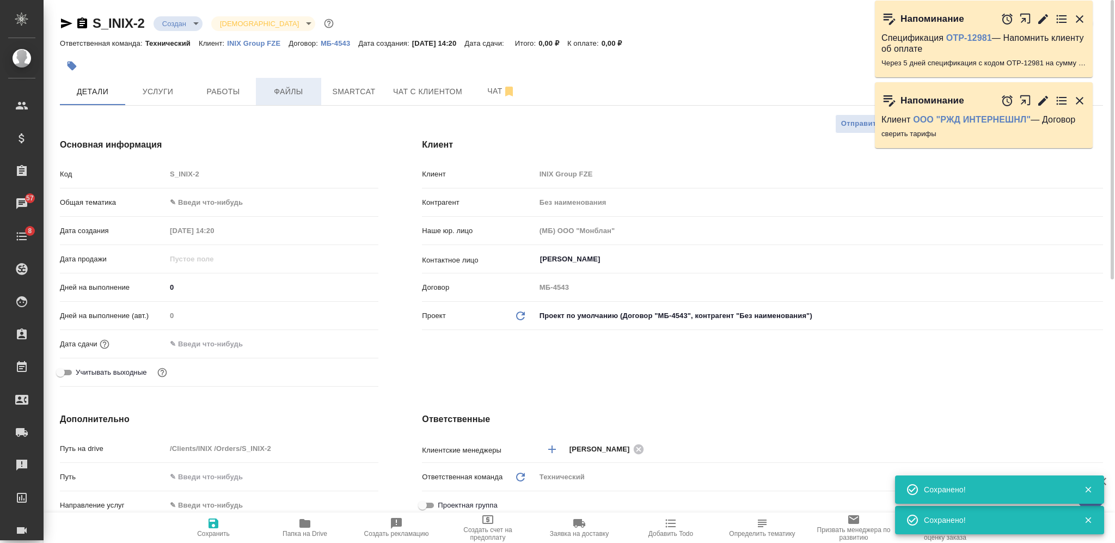
type textarea "x"
click at [288, 101] on button "Файлы" at bounding box center [288, 91] width 65 height 27
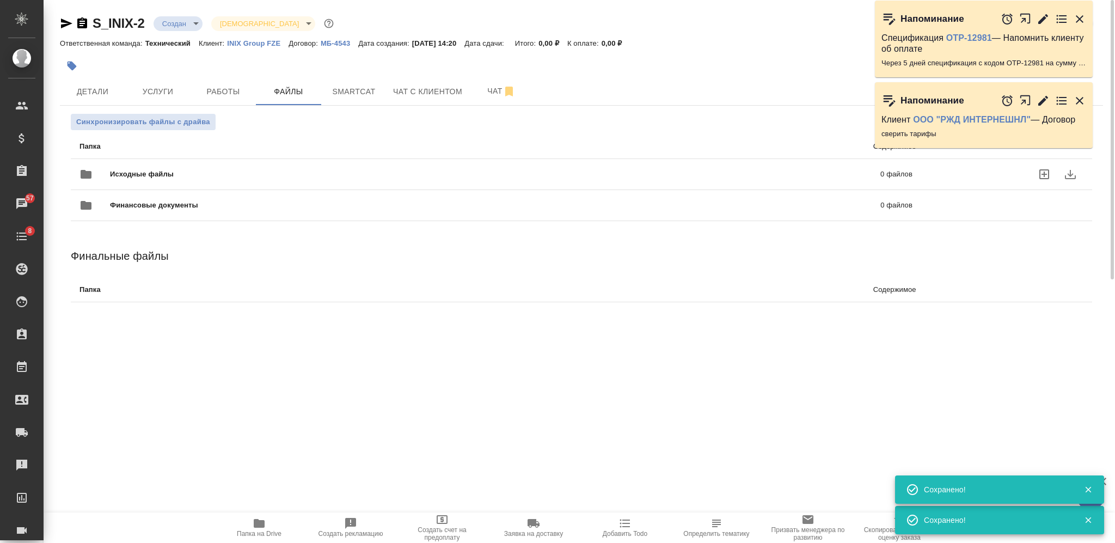
click at [260, 175] on span "Исходные файлы" at bounding box center [318, 174] width 417 height 11
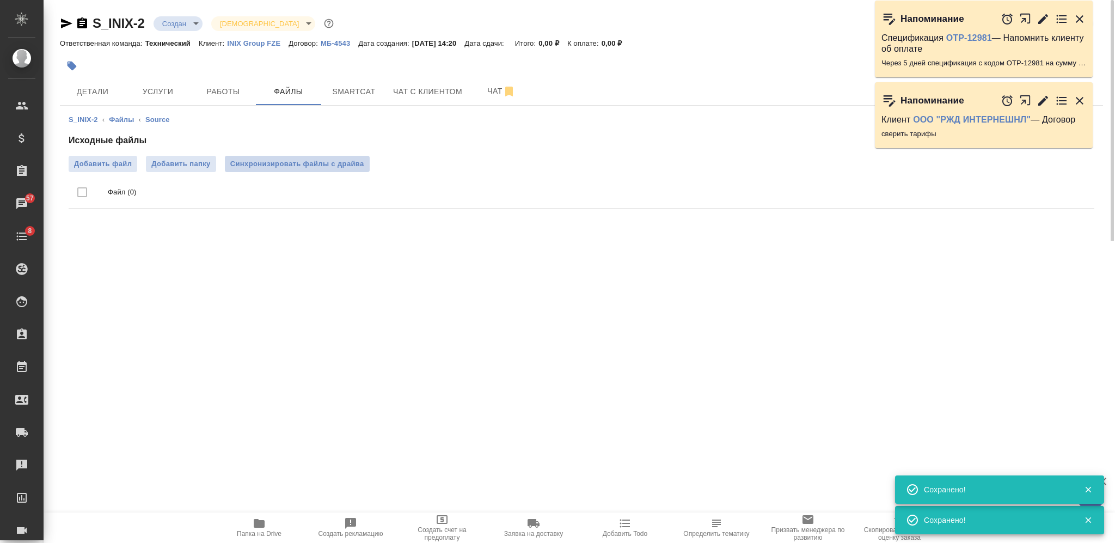
click at [340, 167] on span "Синхронизировать файлы с драйва" at bounding box center [297, 163] width 134 height 11
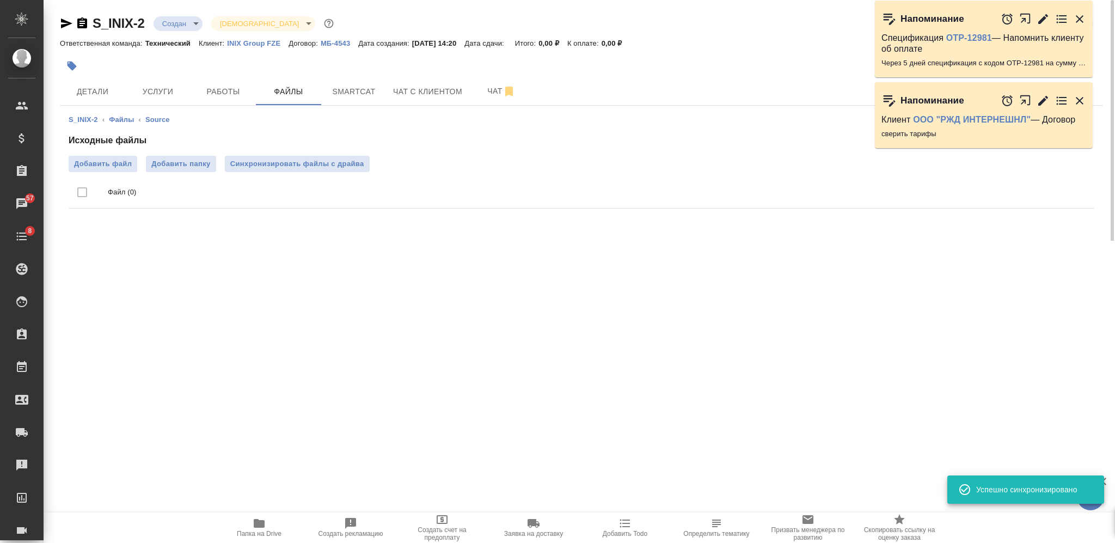
click at [340, 167] on span "Синхронизировать файлы с драйва" at bounding box center [297, 163] width 134 height 11
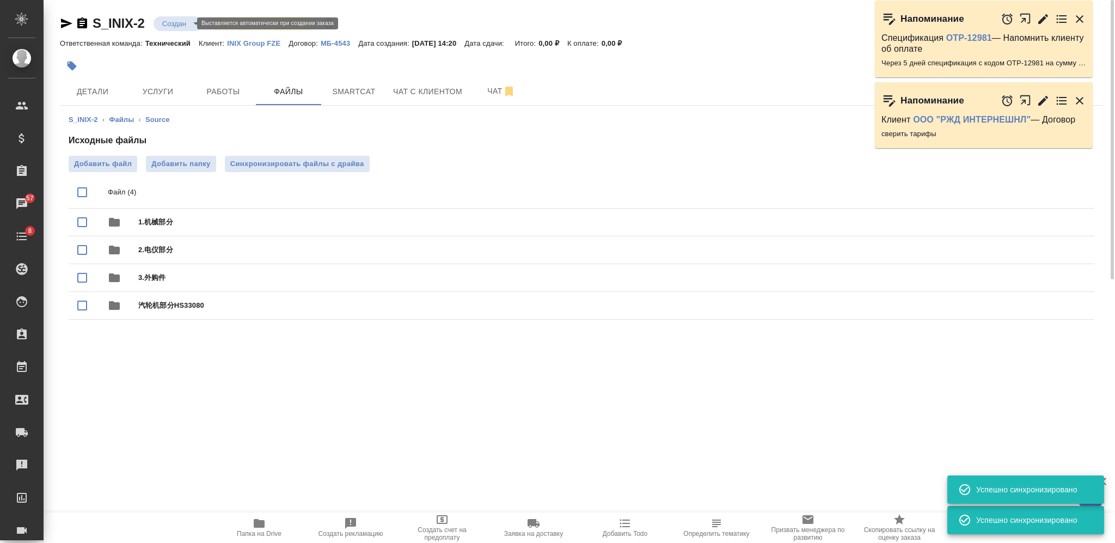
click at [185, 20] on body "🙏 .cls-1 fill:#fff; AWATERA Nikiforova Valeria Клиенты Спецификации Заказы 57 Ч…" at bounding box center [557, 271] width 1115 height 543
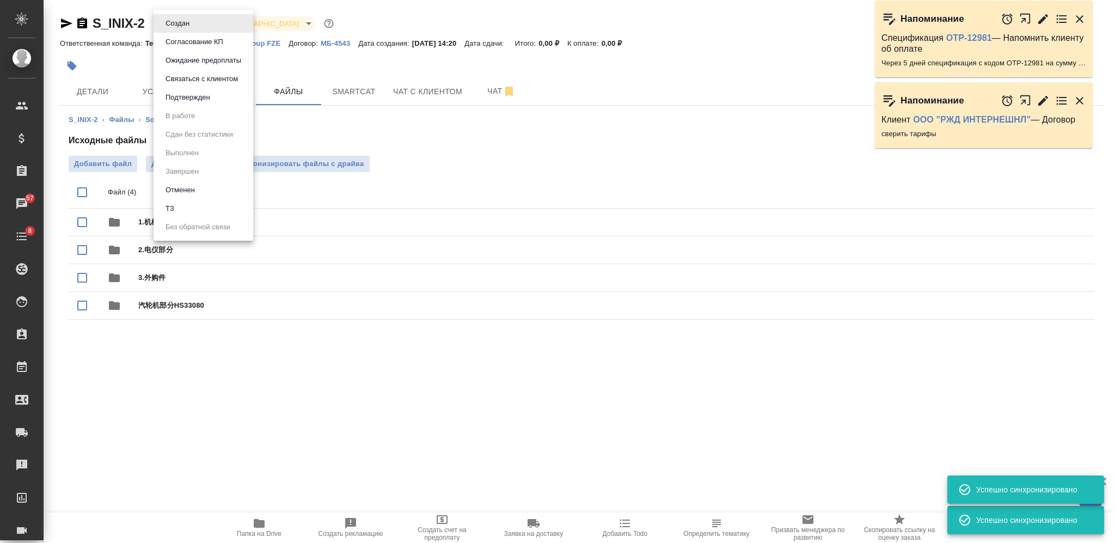
click at [193, 213] on li "ТЗ" at bounding box center [204, 208] width 100 height 19
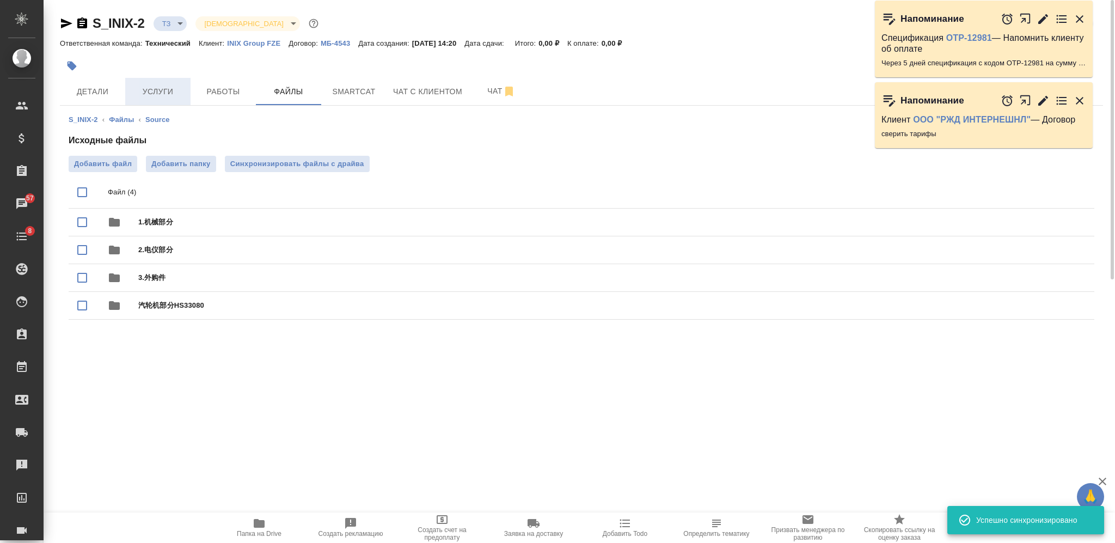
click at [157, 90] on span "Услуги" at bounding box center [158, 92] width 52 height 14
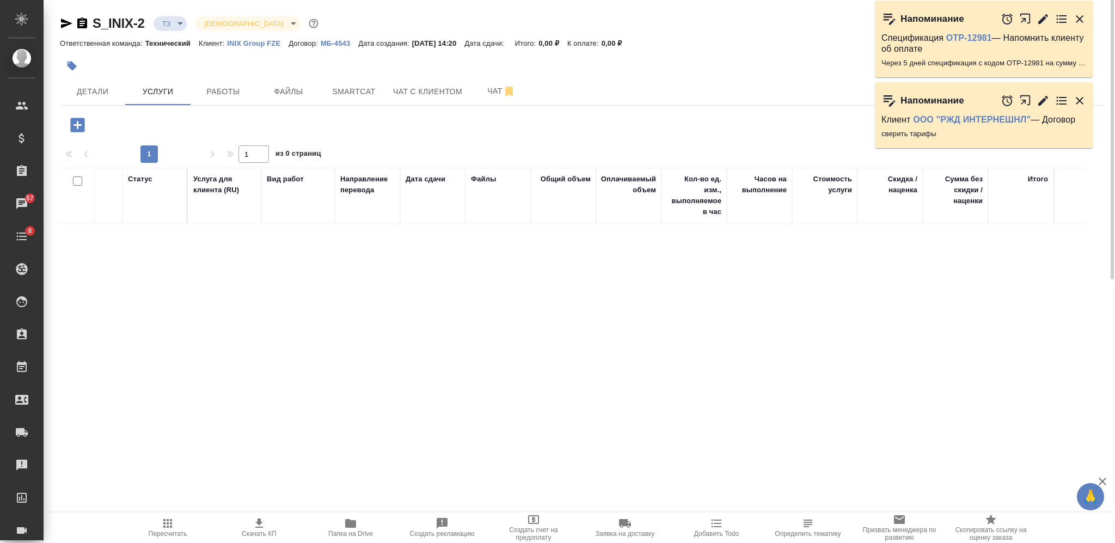
click at [80, 125] on icon "button" at bounding box center [77, 124] width 19 height 19
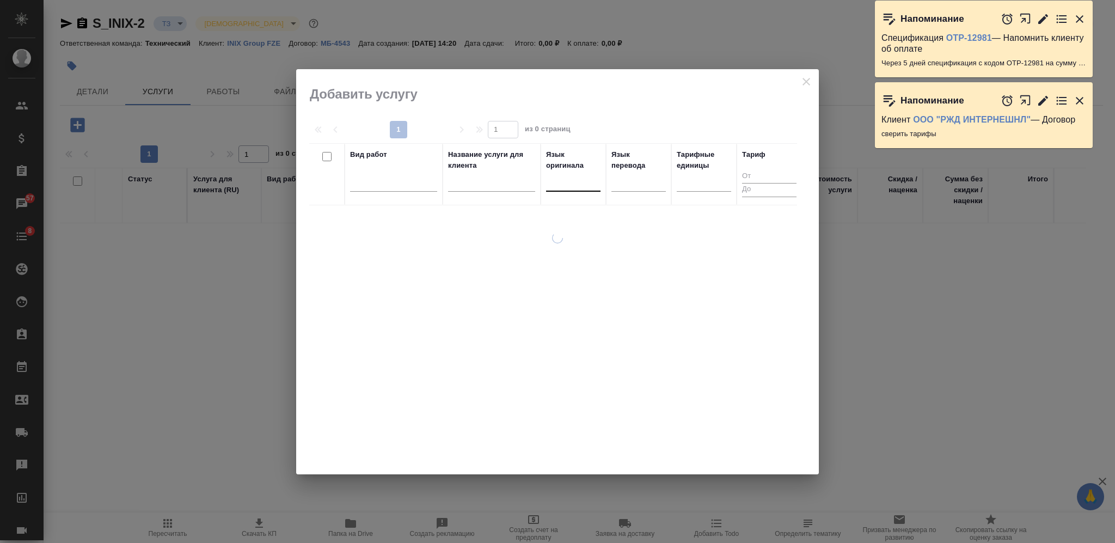
click at [553, 185] on div at bounding box center [573, 181] width 54 height 16
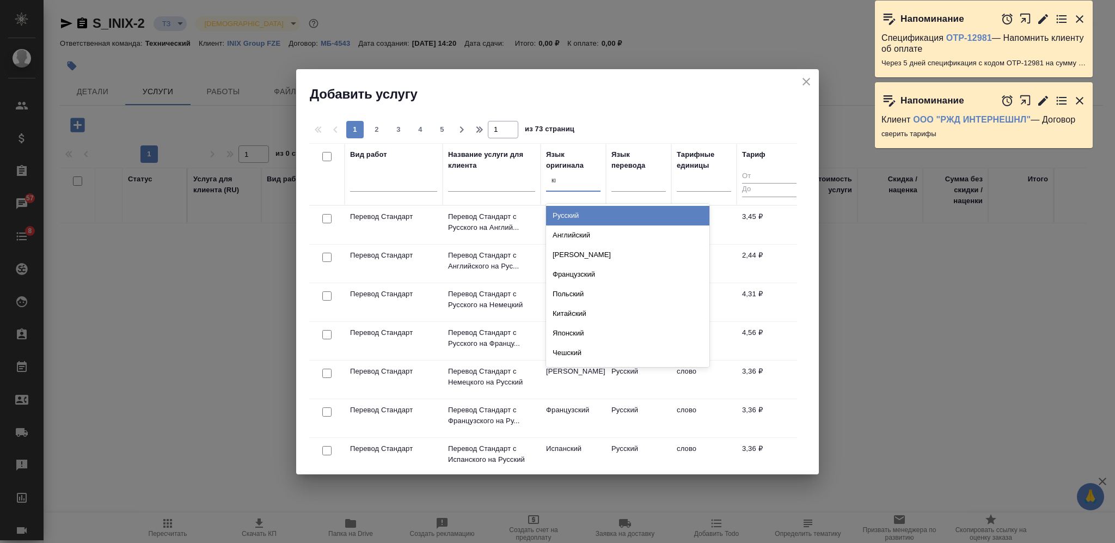
type input "кит"
click at [579, 216] on div "Китайский" at bounding box center [627, 216] width 163 height 20
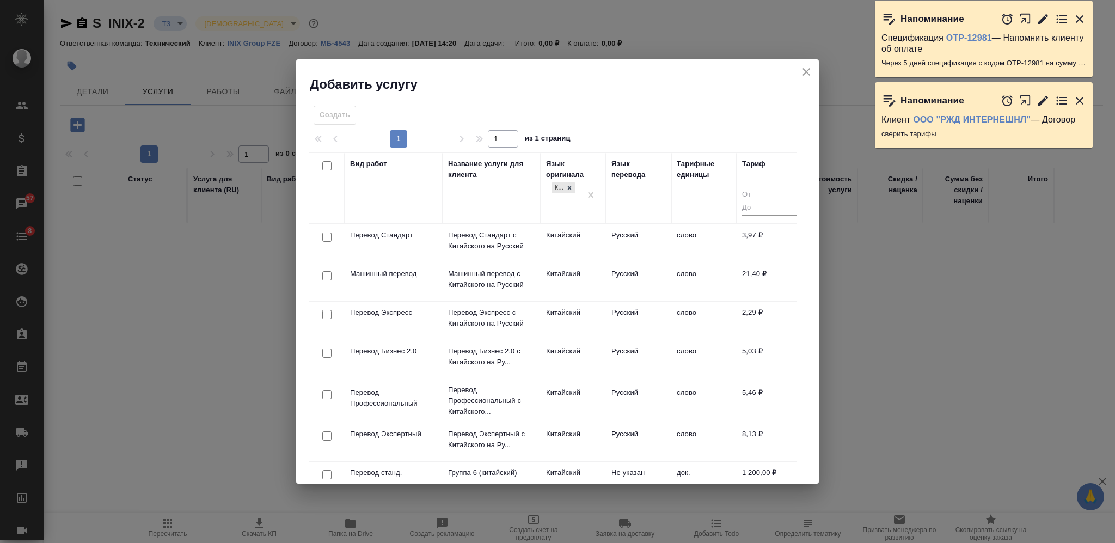
click at [327, 239] on input "checkbox" at bounding box center [326, 237] width 9 height 9
checkbox input "true"
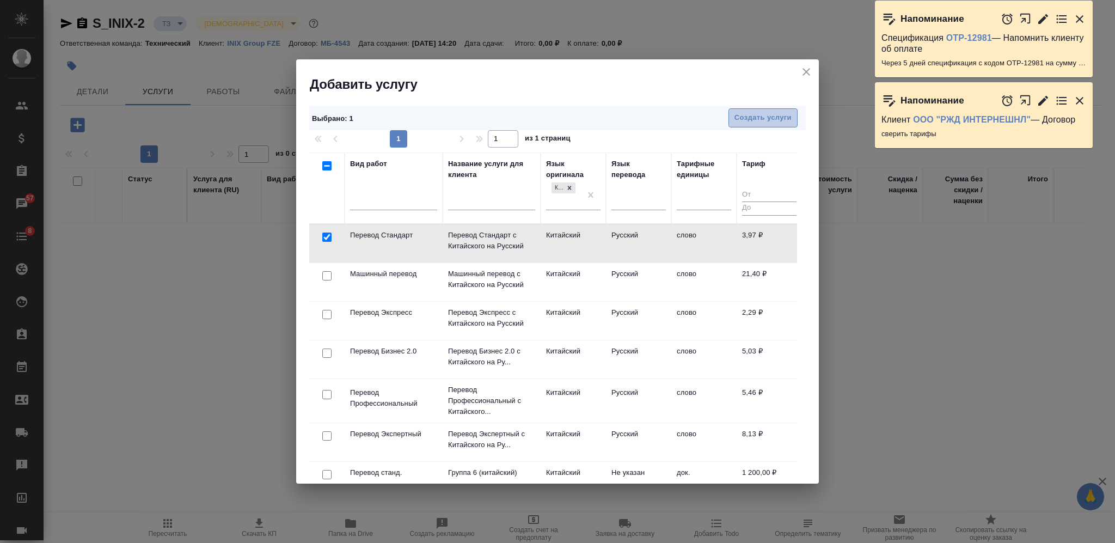
click at [772, 117] on span "Создать услуги" at bounding box center [763, 118] width 57 height 13
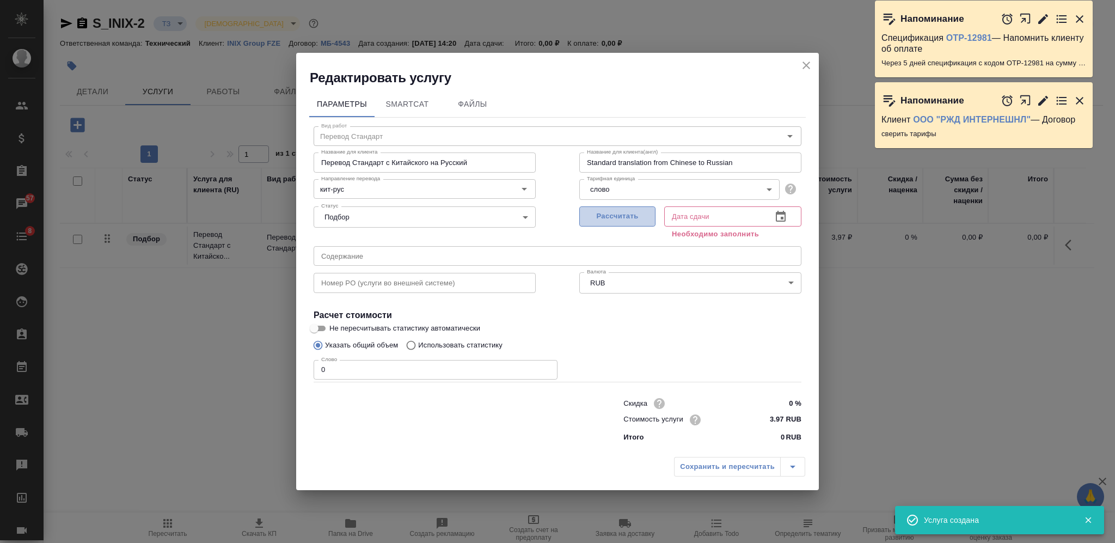
click at [634, 219] on span "Рассчитать" at bounding box center [617, 216] width 64 height 13
type input "30.09.2025 14:24"
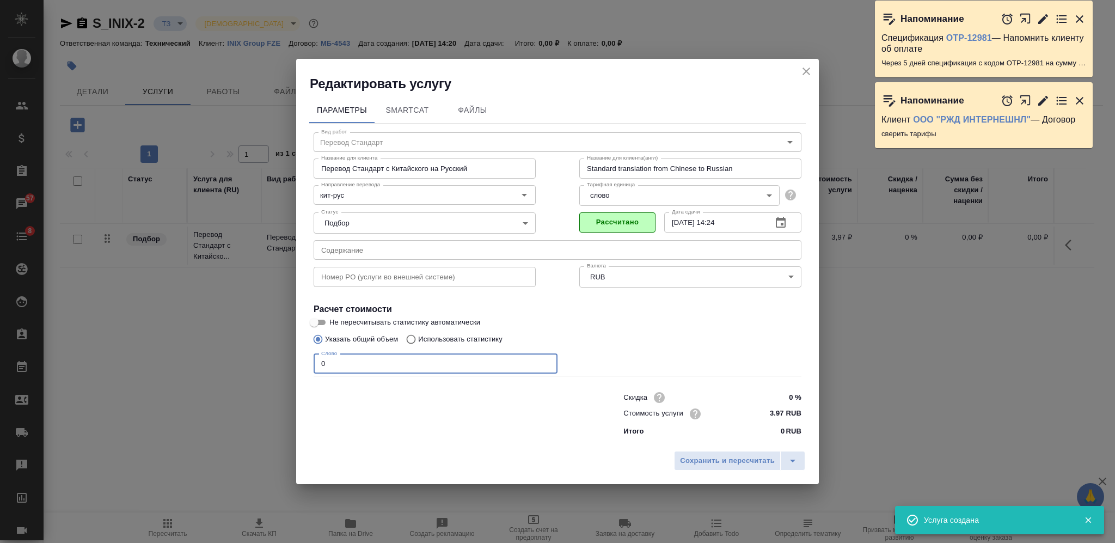
drag, startPoint x: 336, startPoint y: 372, endPoint x: 294, endPoint y: 372, distance: 42.5
click at [294, 372] on div "Редактировать услугу Параметры SmartCat Файлы Вид работ Перевод Стандарт Вид ра…" at bounding box center [557, 271] width 1115 height 543
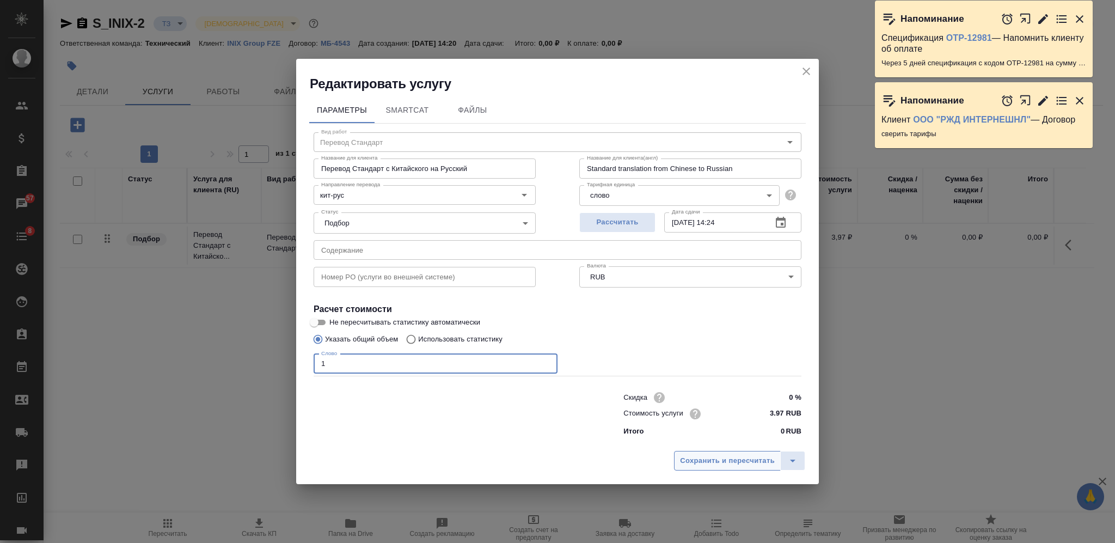
type input "1"
click at [718, 466] on span "Сохранить и пересчитать" at bounding box center [727, 461] width 95 height 13
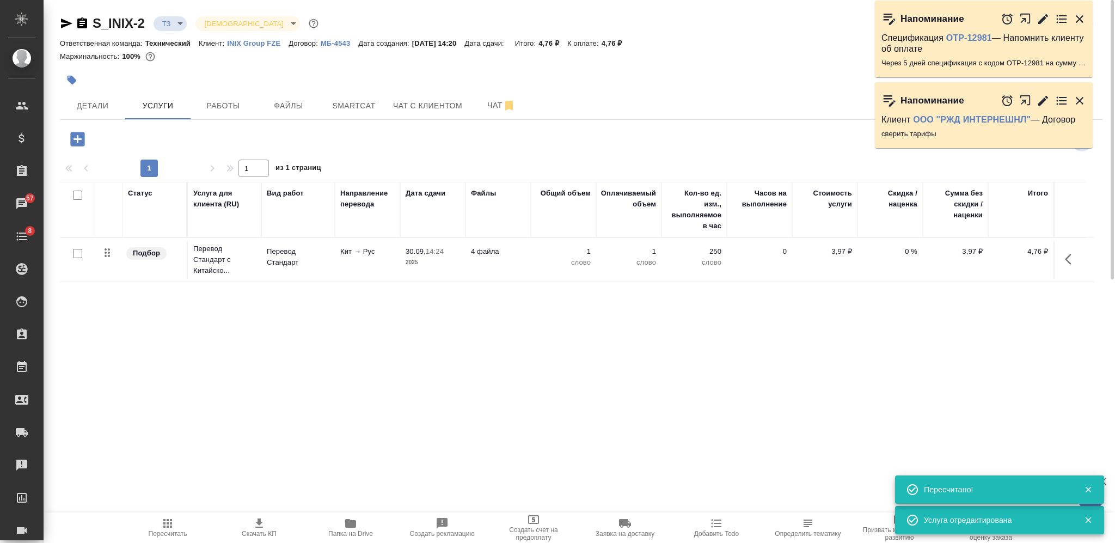
click at [89, 22] on div "S_INIX-2 ТЗ tz Святая троица holyTrinity" at bounding box center [190, 23] width 261 height 17
click at [86, 25] on icon "button" at bounding box center [82, 22] width 10 height 11
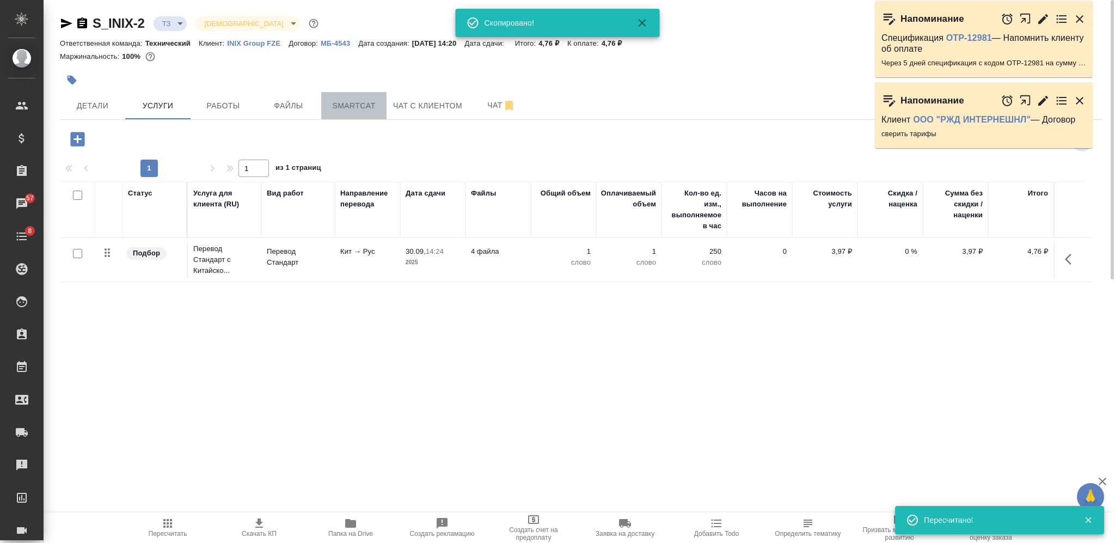
click at [377, 111] on span "Smartcat" at bounding box center [354, 106] width 52 height 14
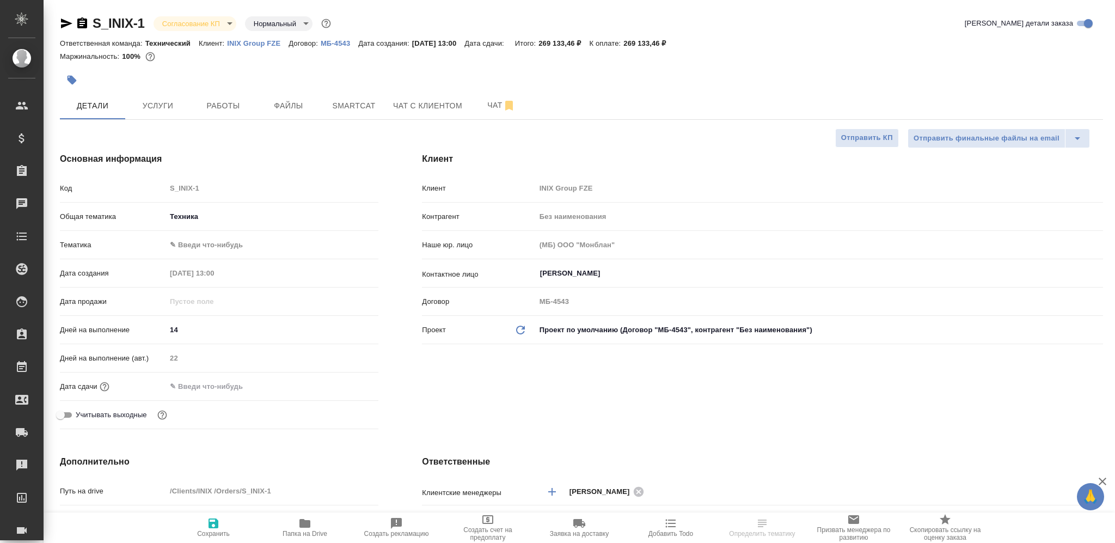
select select "RU"
type textarea "x"
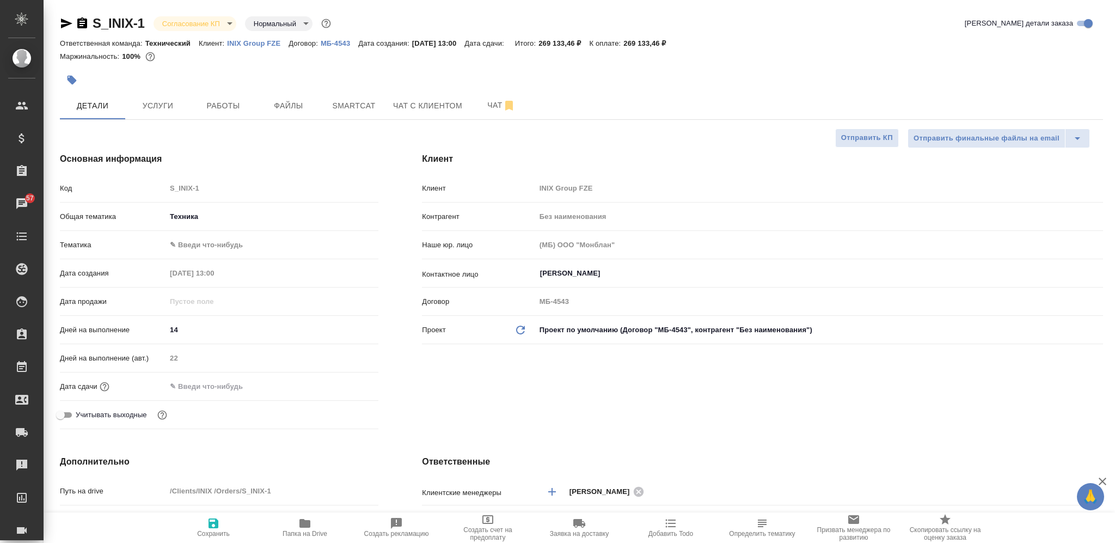
type textarea "x"
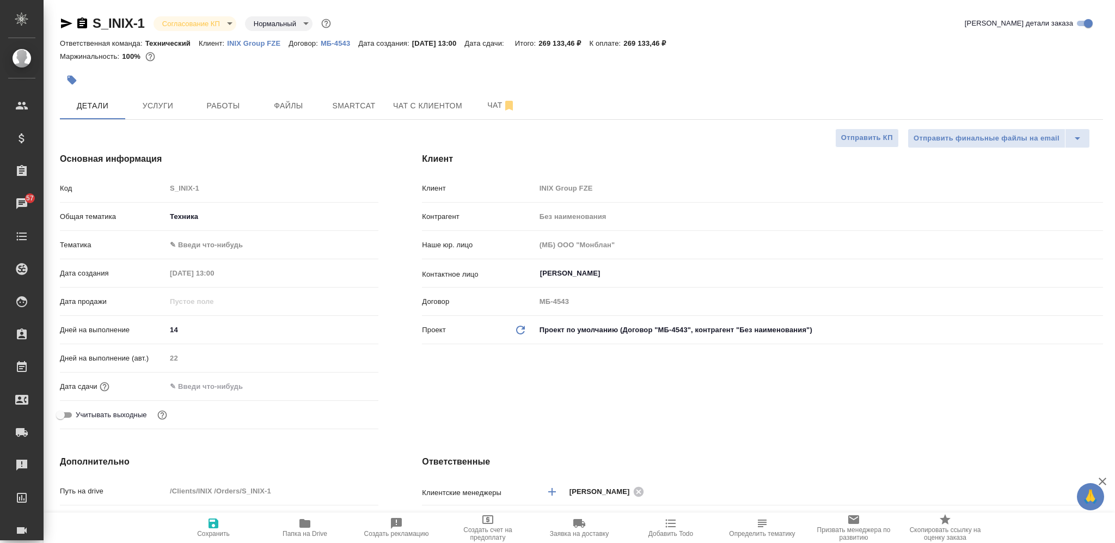
type textarea "x"
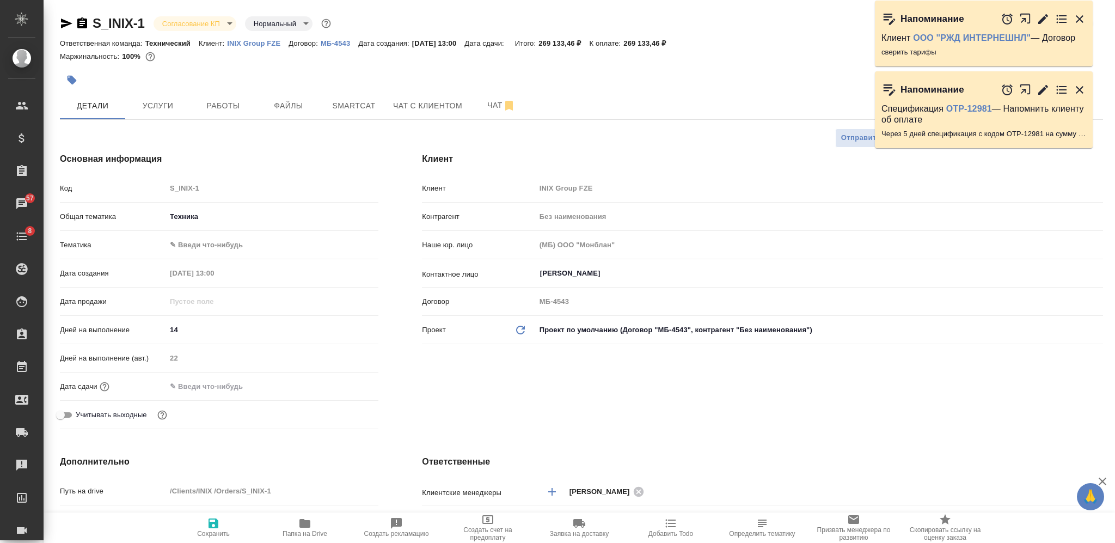
type textarea "x"
click at [168, 115] on button "Услуги" at bounding box center [157, 105] width 65 height 27
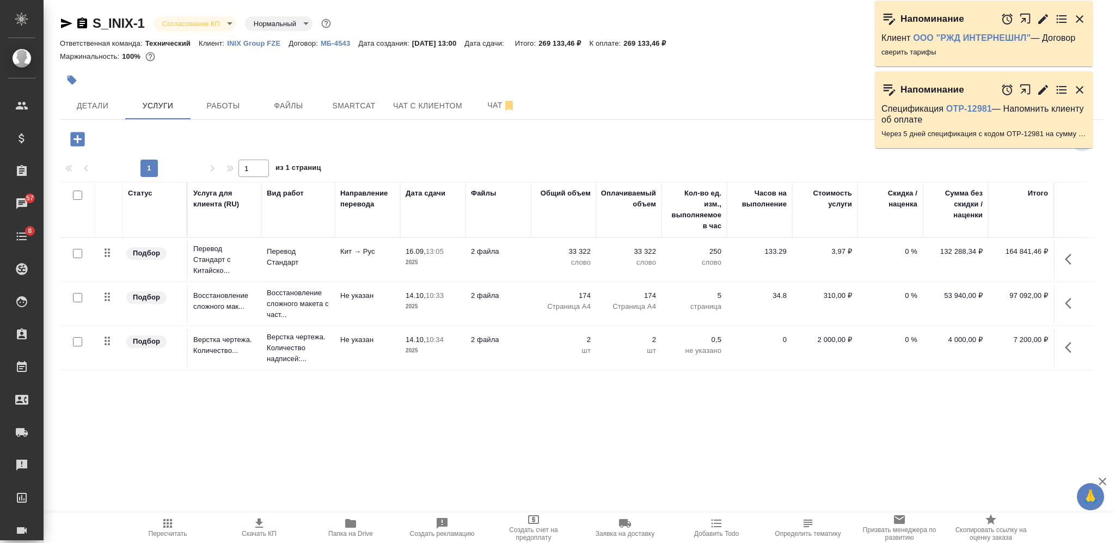
click at [386, 263] on td "Кит → Рус" at bounding box center [367, 260] width 65 height 38
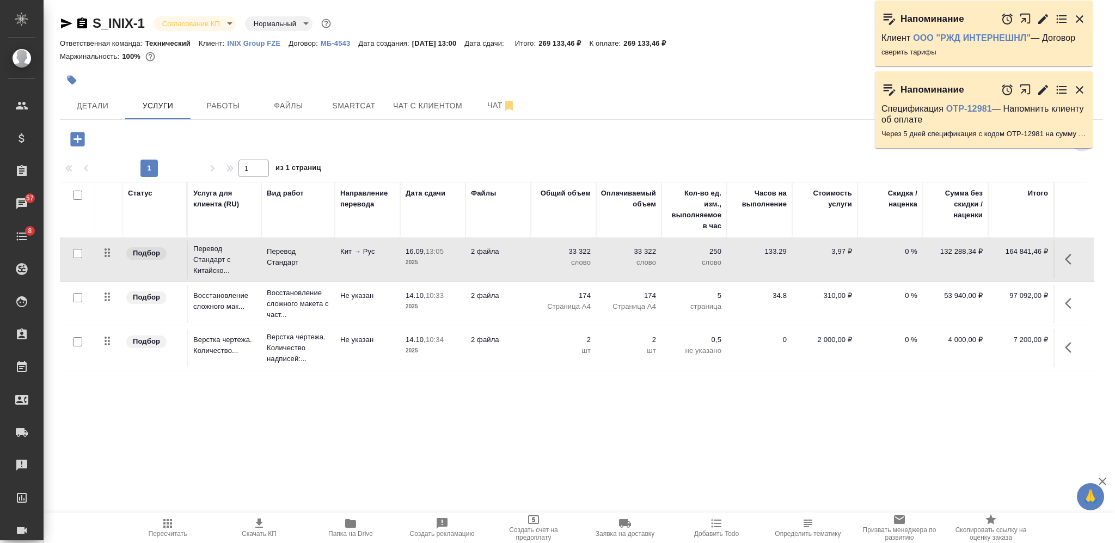
click at [386, 263] on td "Кит → Рус" at bounding box center [367, 260] width 65 height 38
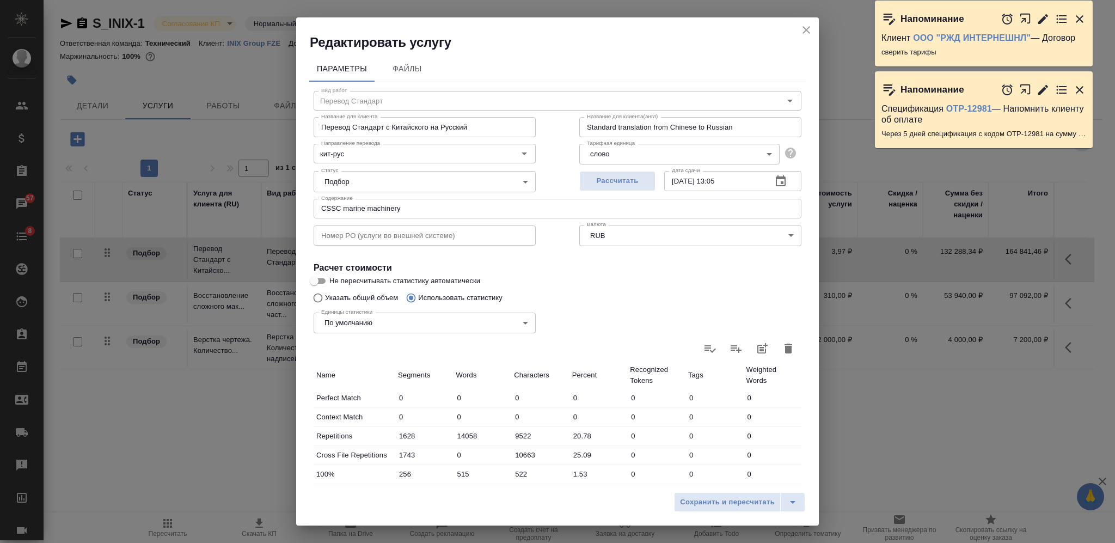
click at [802, 29] on icon "close" at bounding box center [806, 29] width 13 height 13
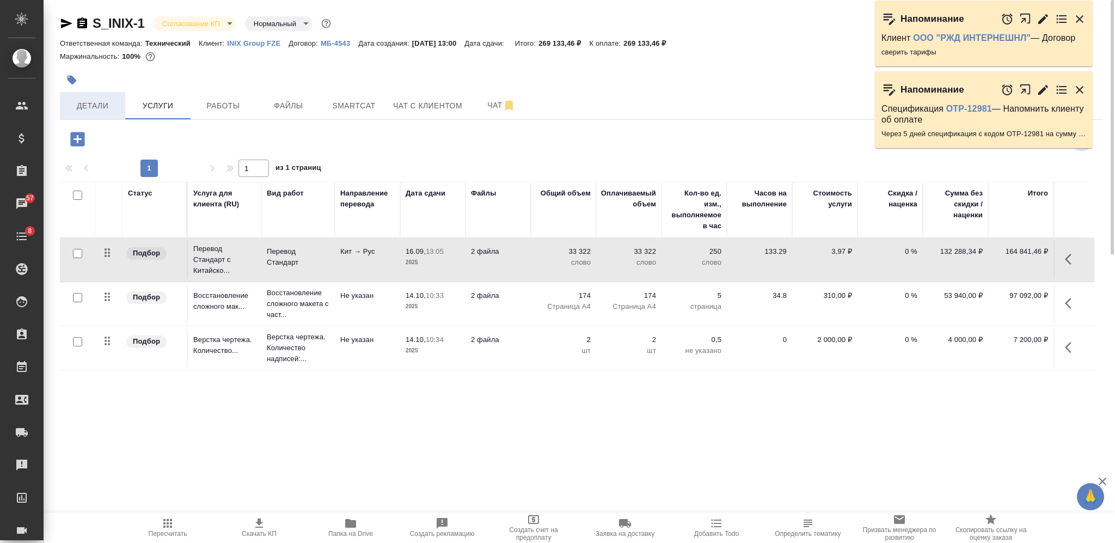
click at [111, 109] on span "Детали" at bounding box center [92, 106] width 52 height 14
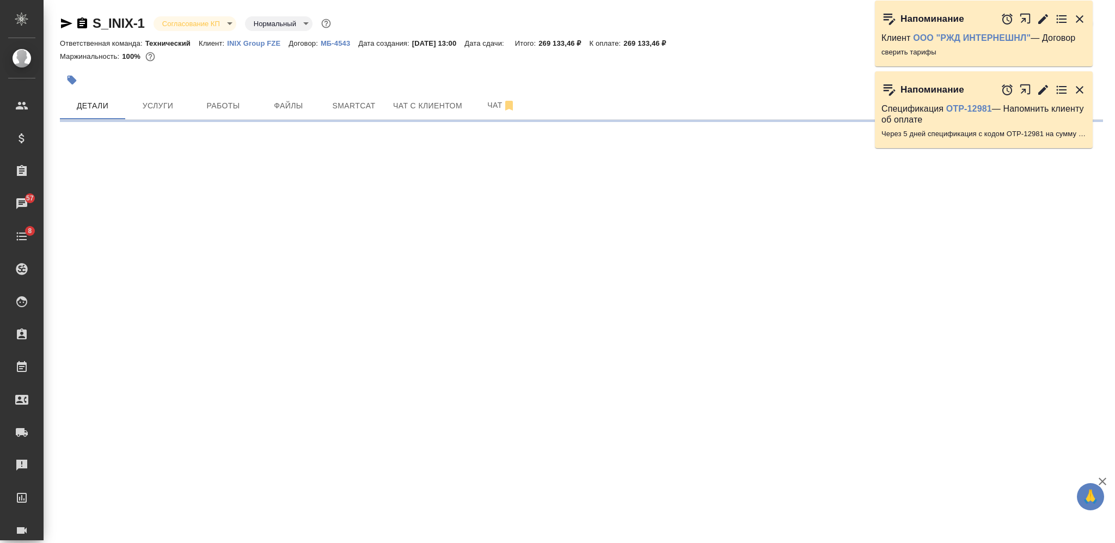
select select "RU"
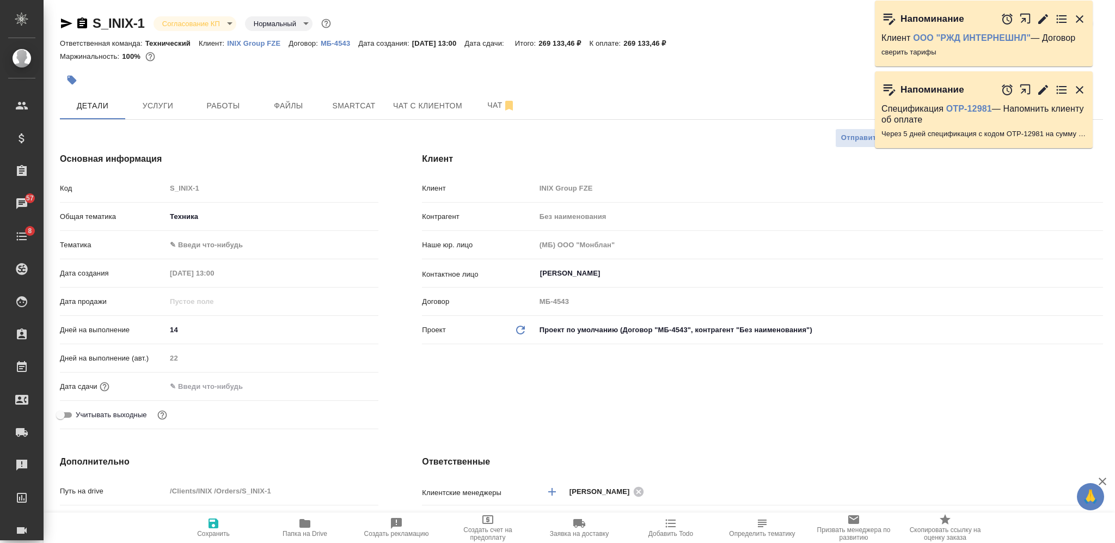
type textarea "x"
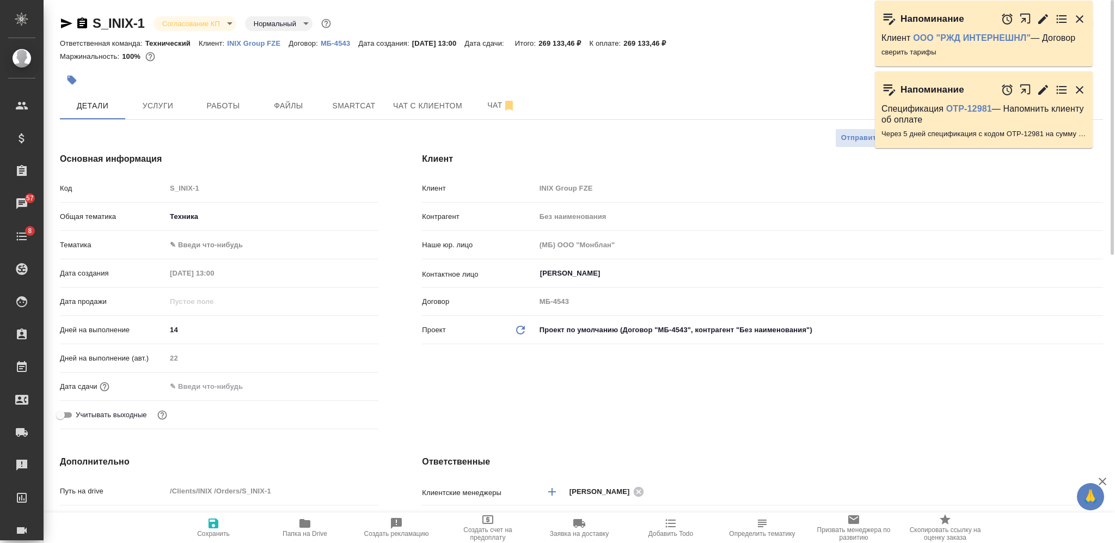
type textarea "x"
click at [331, 95] on button "Smartcat" at bounding box center [353, 105] width 65 height 27
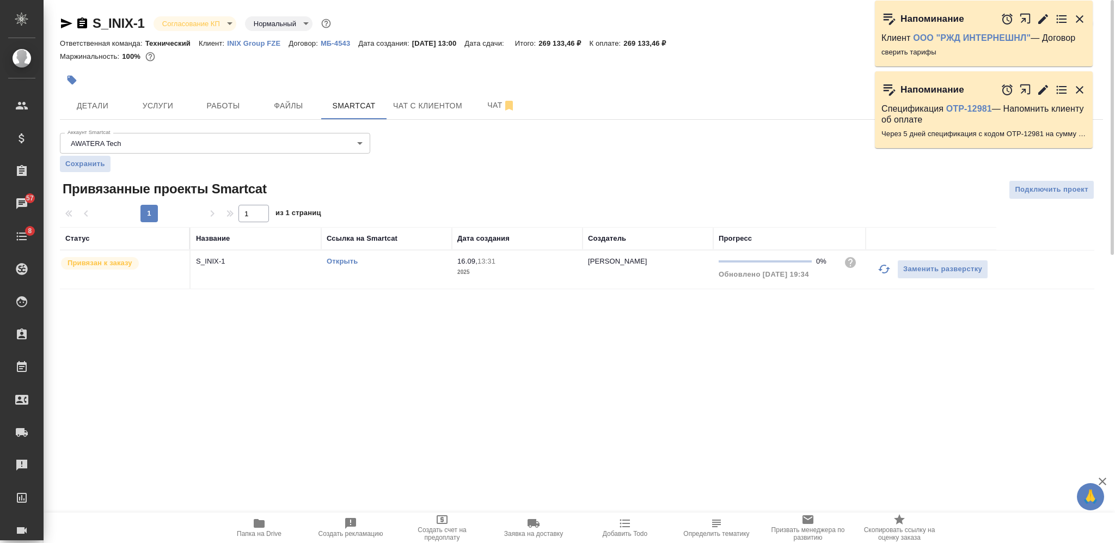
click at [350, 259] on link "Открыть" at bounding box center [342, 261] width 31 height 8
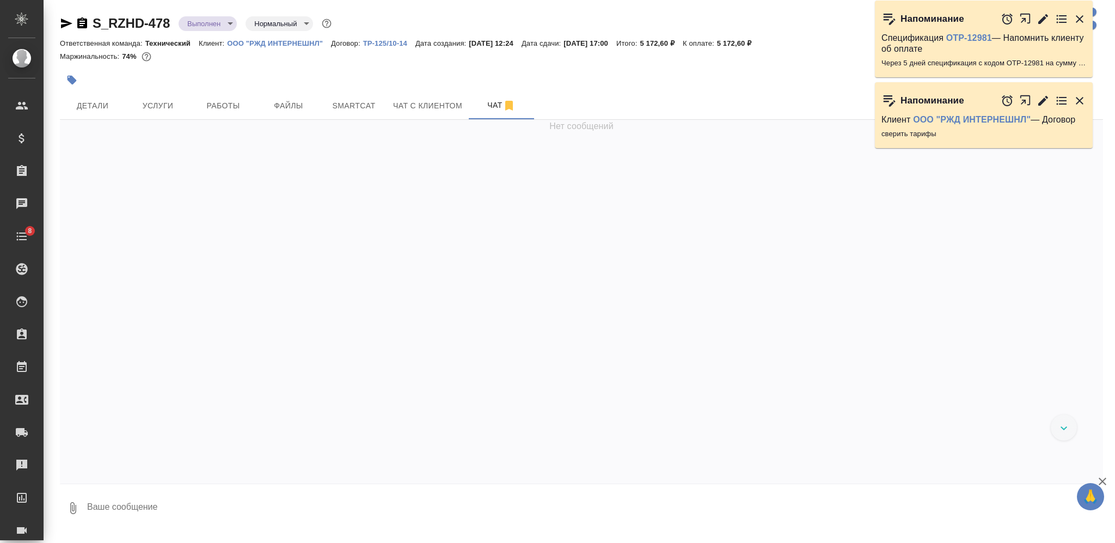
click at [83, 23] on icon "button" at bounding box center [82, 23] width 13 height 13
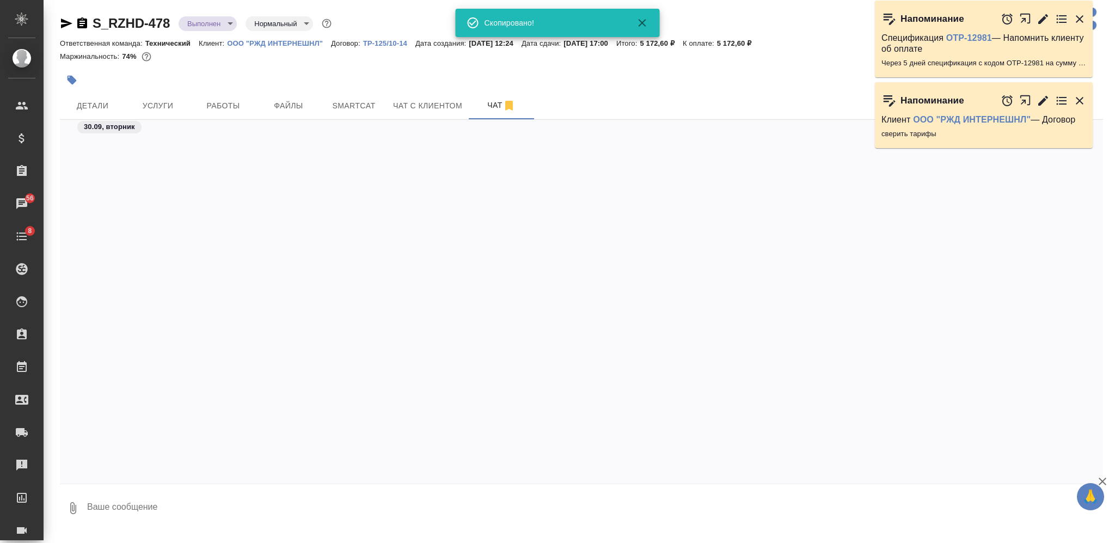
scroll to position [2190, 0]
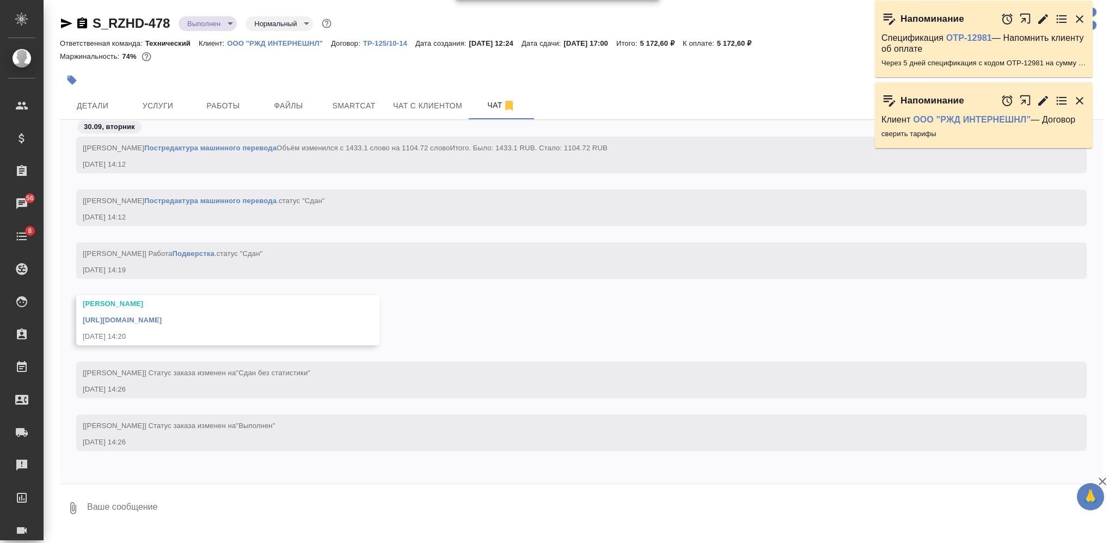
click at [75, 83] on icon "button" at bounding box center [71, 80] width 11 height 11
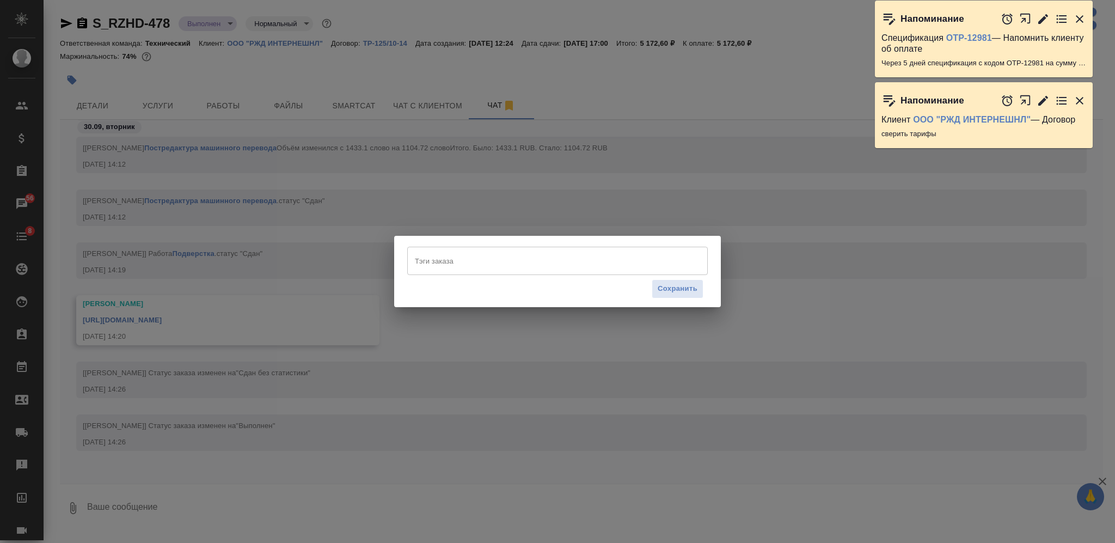
click at [556, 254] on input "Тэги заказа" at bounding box center [547, 261] width 270 height 19
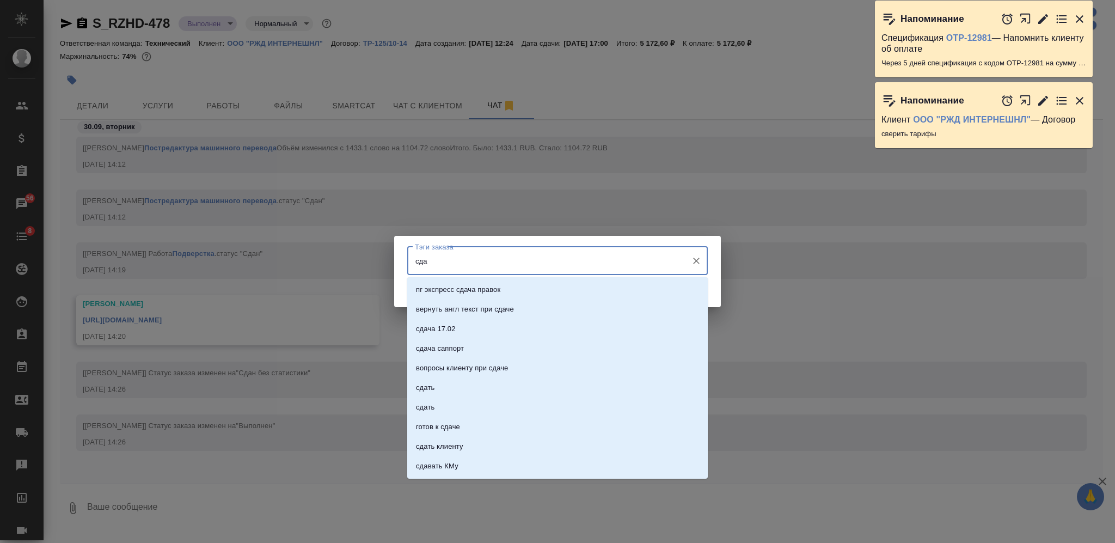
type input "сдан"
click at [542, 339] on li "сдан" at bounding box center [557, 349] width 301 height 20
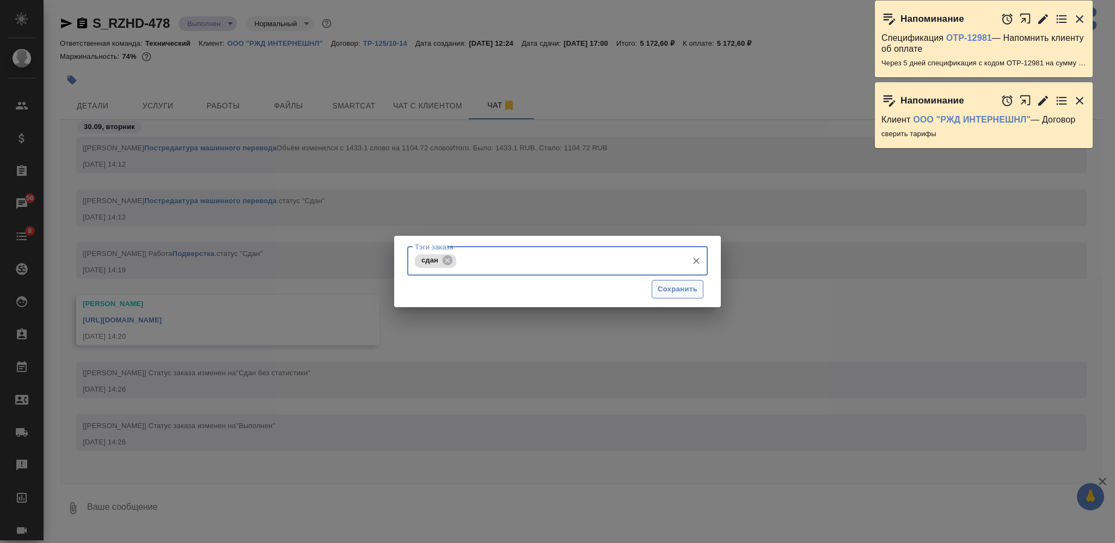
click at [675, 292] on span "Сохранить" at bounding box center [678, 289] width 40 height 13
